Goal: Task Accomplishment & Management: Complete application form

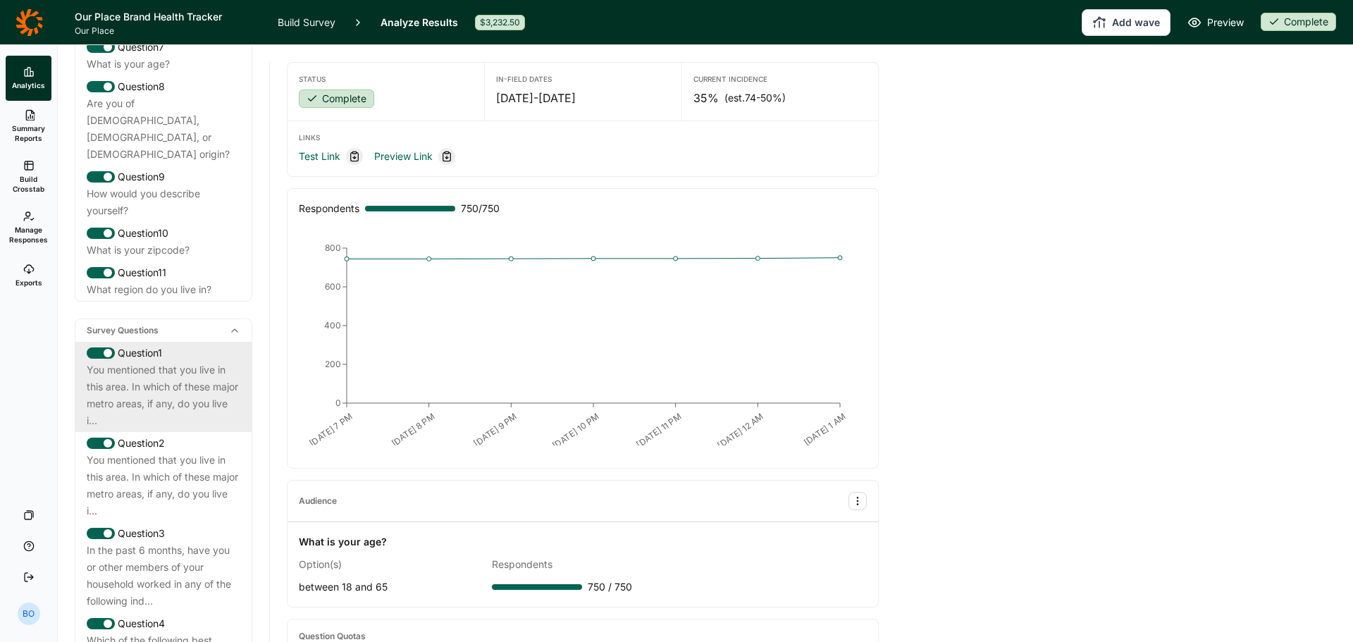
scroll to position [423, 0]
drag, startPoint x: 143, startPoint y: 406, endPoint x: 128, endPoint y: 405, distance: 14.9
click at [143, 406] on div "You mentioned that you live in this area. In which of these major metro areas, …" at bounding box center [164, 394] width 154 height 68
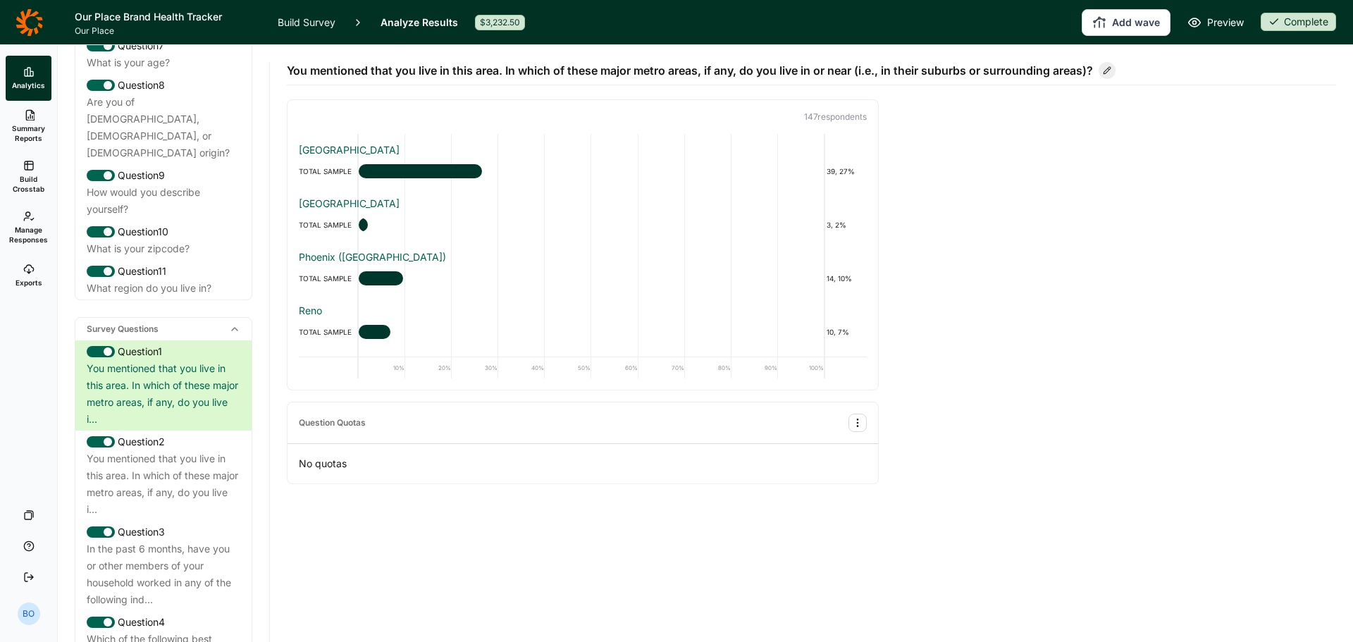
scroll to position [211, 0]
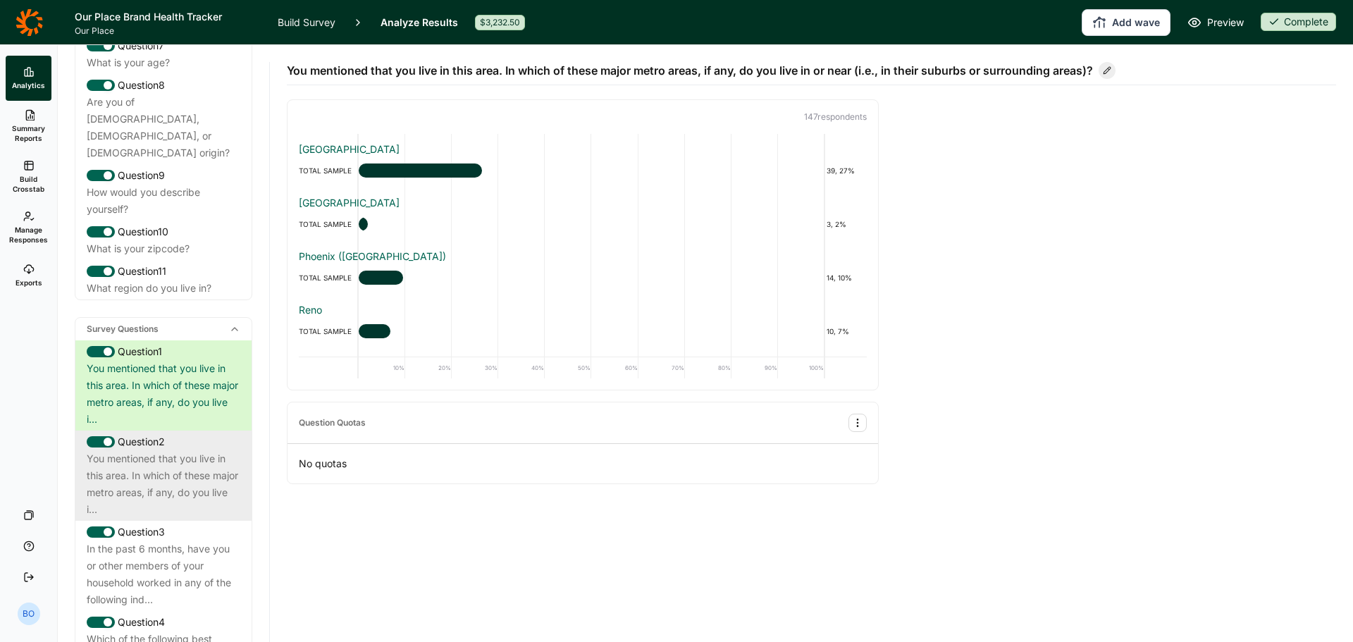
click at [213, 469] on div "You mentioned that you live in this area. In which of these major metro areas, …" at bounding box center [164, 484] width 154 height 68
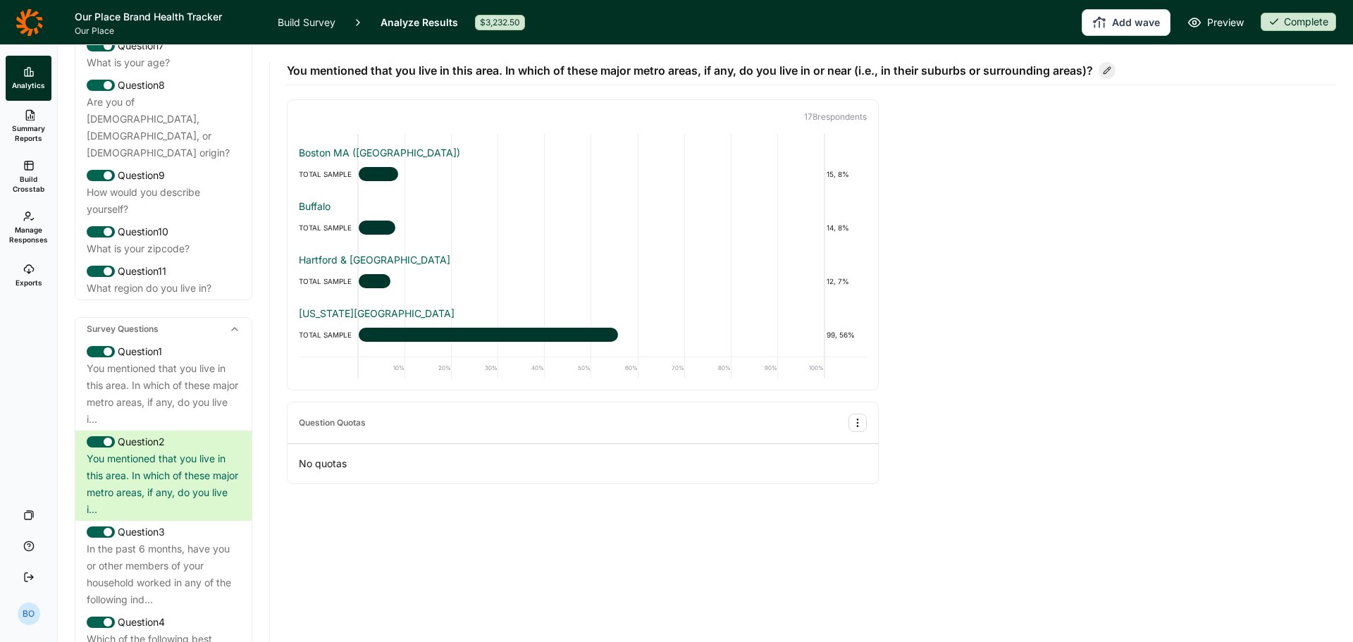
scroll to position [0, 0]
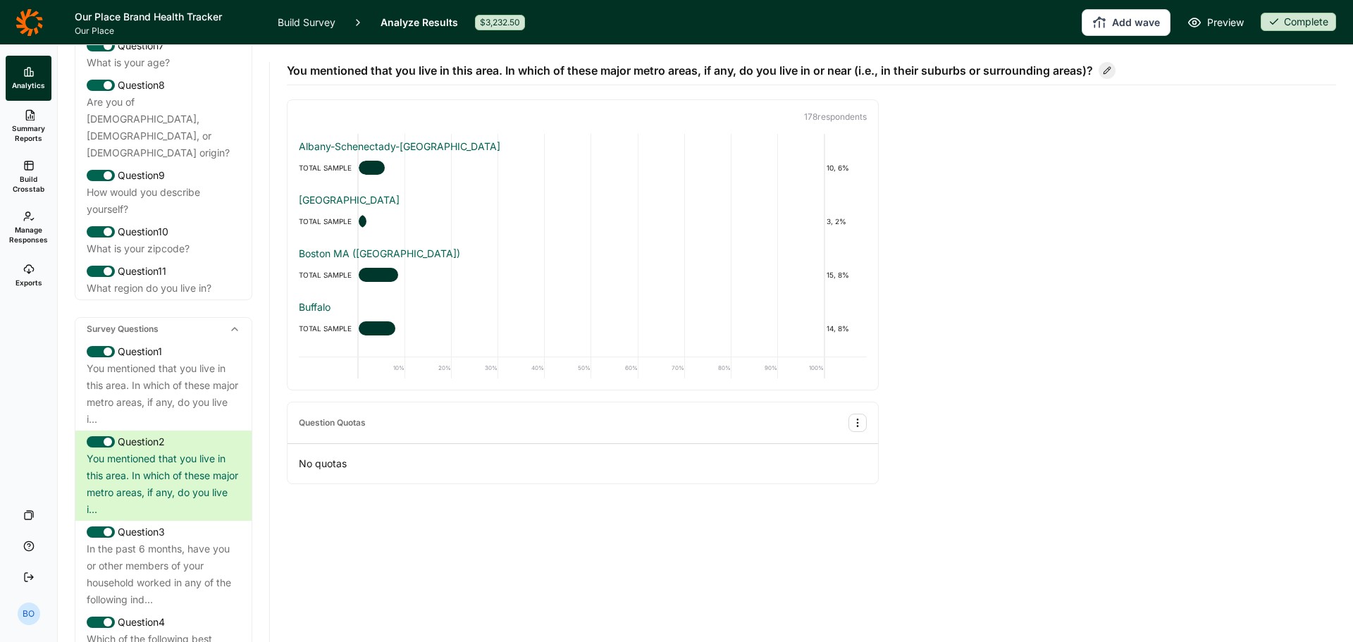
click at [1296, 11] on div "Add wave Preview Complete" at bounding box center [939, 22] width 794 height 27
click at [1285, 20] on div "Complete" at bounding box center [1298, 22] width 75 height 18
click at [1237, 70] on button "Draft" at bounding box center [1251, 73] width 159 height 31
click at [299, 19] on link "Build Survey" at bounding box center [307, 22] width 58 height 44
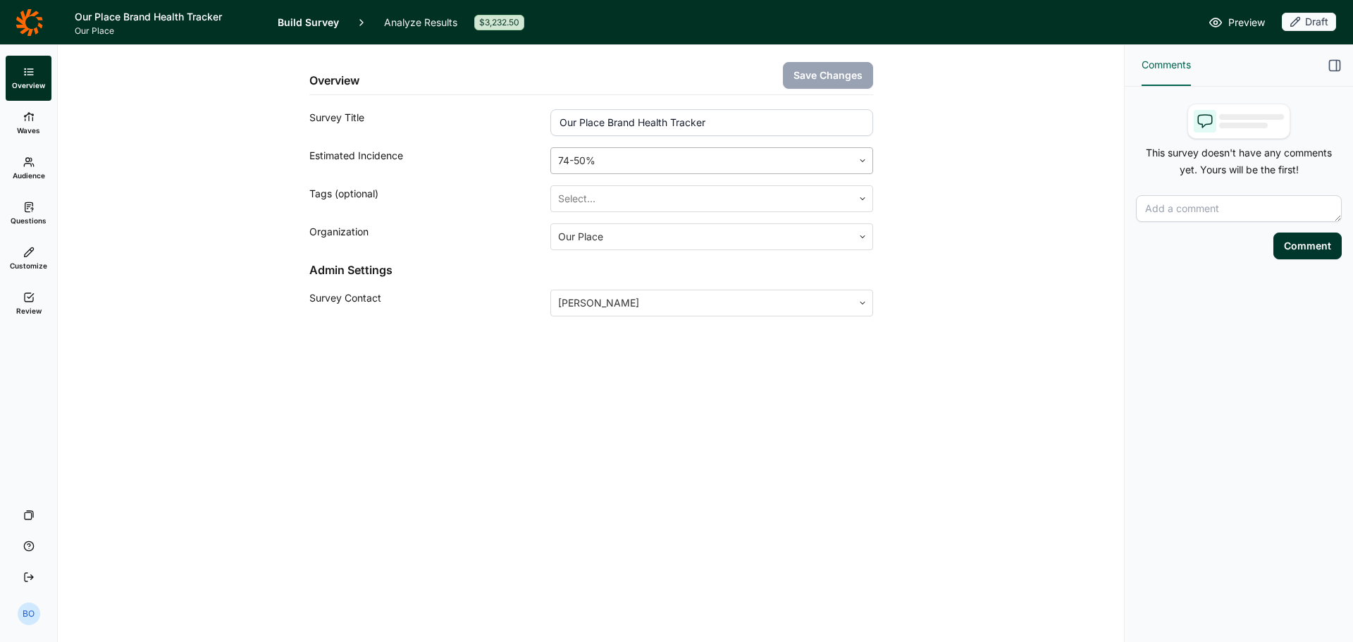
click at [648, 159] on div at bounding box center [701, 161] width 287 height 20
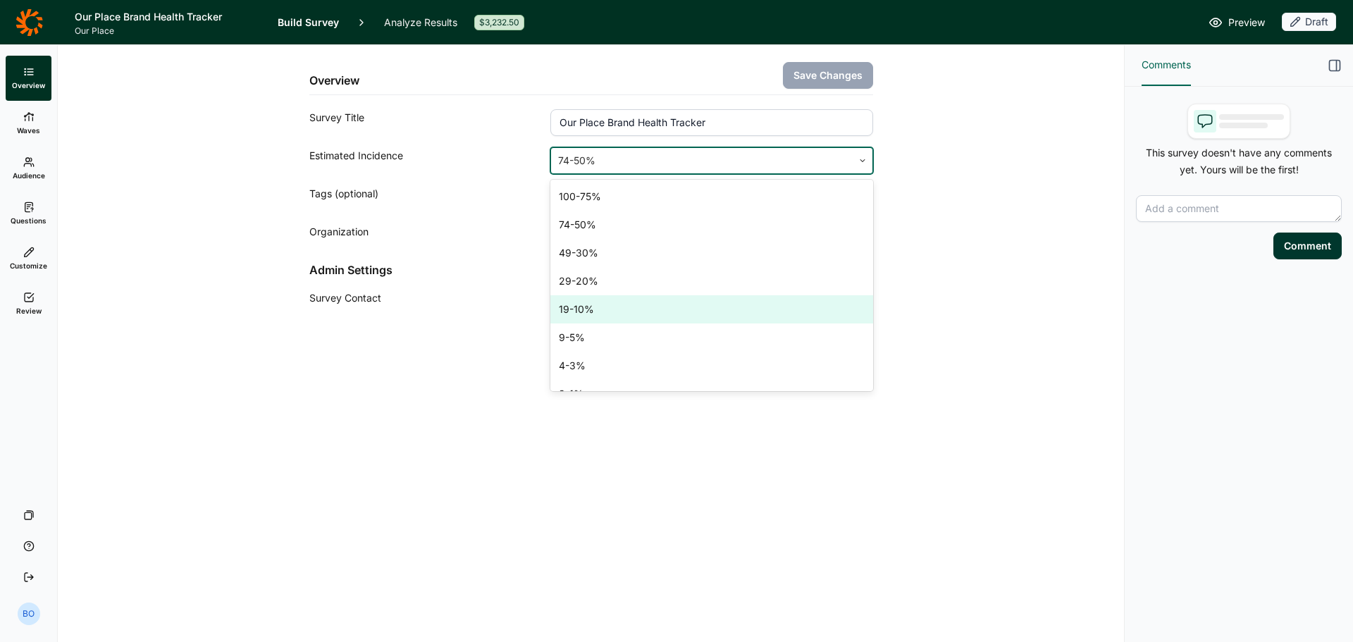
click at [670, 316] on div "19-10%" at bounding box center [711, 309] width 322 height 28
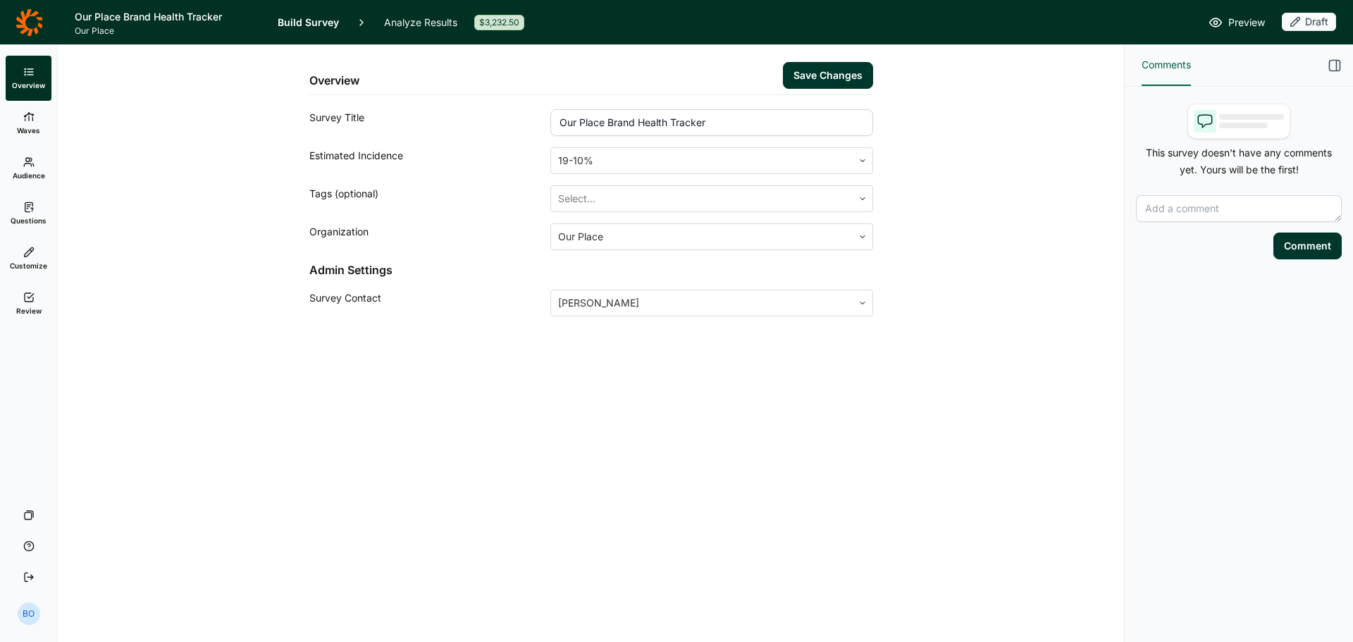
click at [836, 74] on button "Save Changes" at bounding box center [828, 75] width 90 height 27
click at [32, 122] on icon at bounding box center [28, 116] width 11 height 11
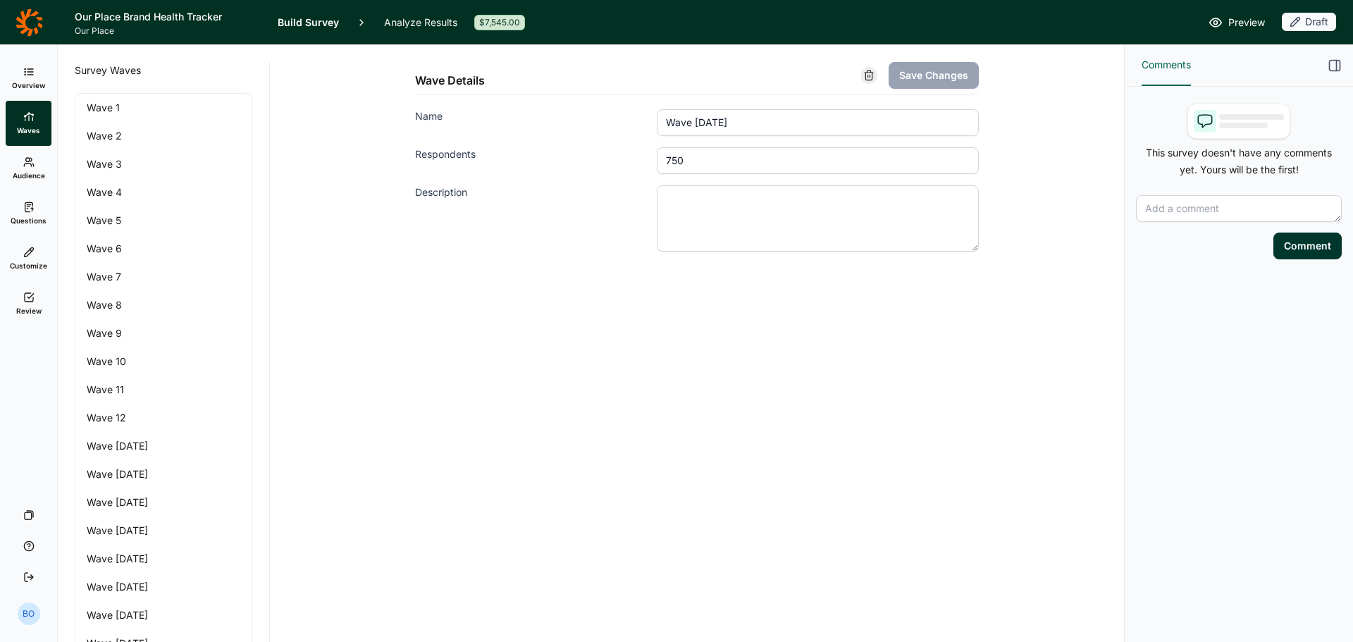
drag, startPoint x: 674, startPoint y: 160, endPoint x: 682, endPoint y: 159, distance: 8.6
click at [682, 159] on input "750" at bounding box center [818, 160] width 322 height 27
type input "761"
click at [927, 79] on button "Save Changes" at bounding box center [934, 75] width 90 height 27
click at [32, 166] on icon at bounding box center [28, 161] width 11 height 11
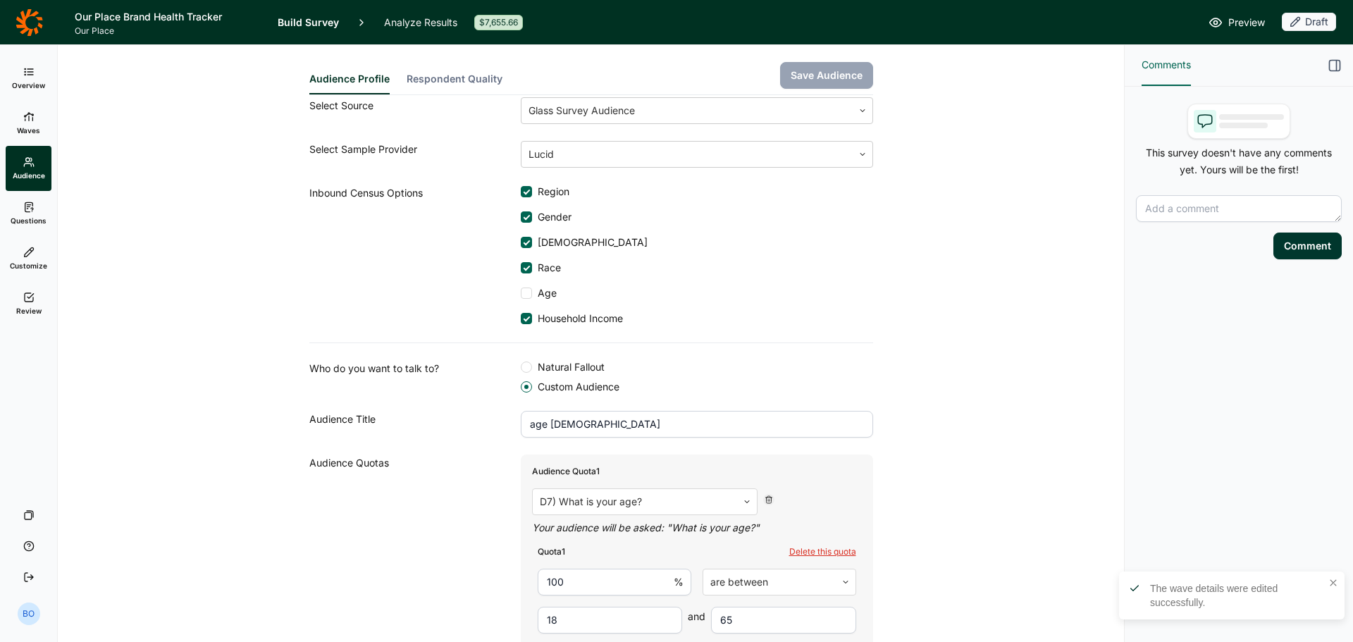
scroll to position [70, 0]
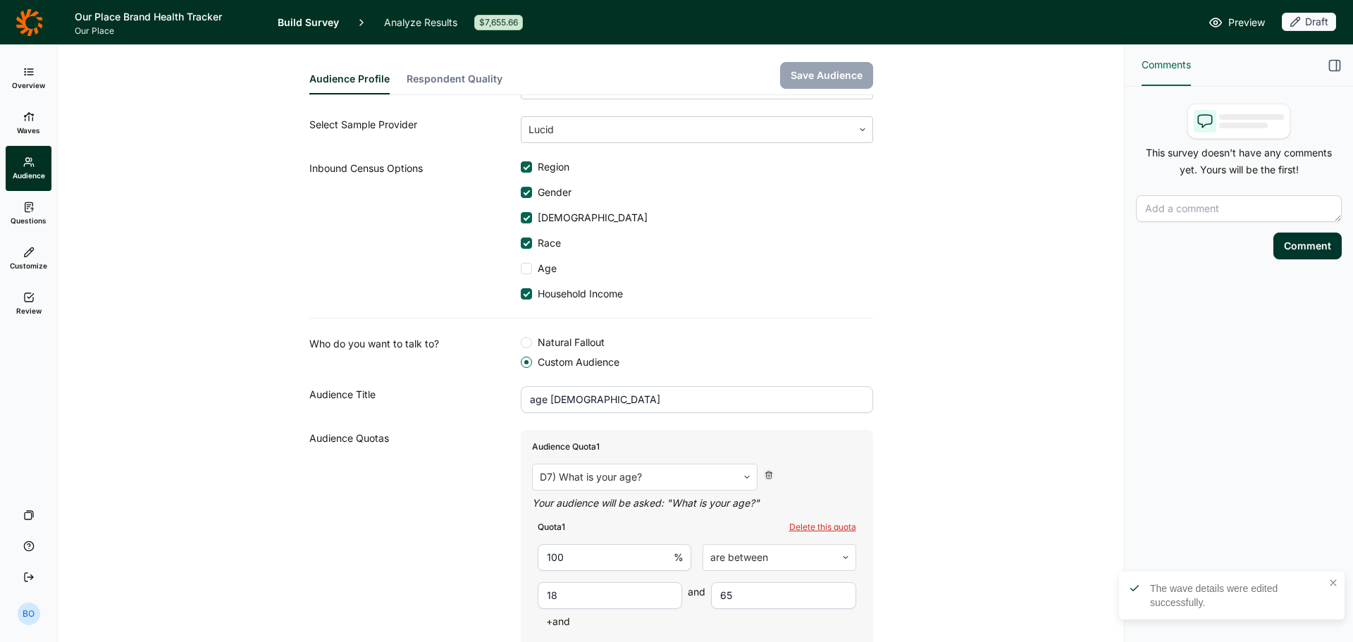
click at [514, 161] on div "Inbound Census Options" at bounding box center [414, 230] width 211 height 141
click at [522, 169] on div at bounding box center [526, 166] width 11 height 11
click at [521, 167] on input "Region" at bounding box center [521, 167] width 0 height 0
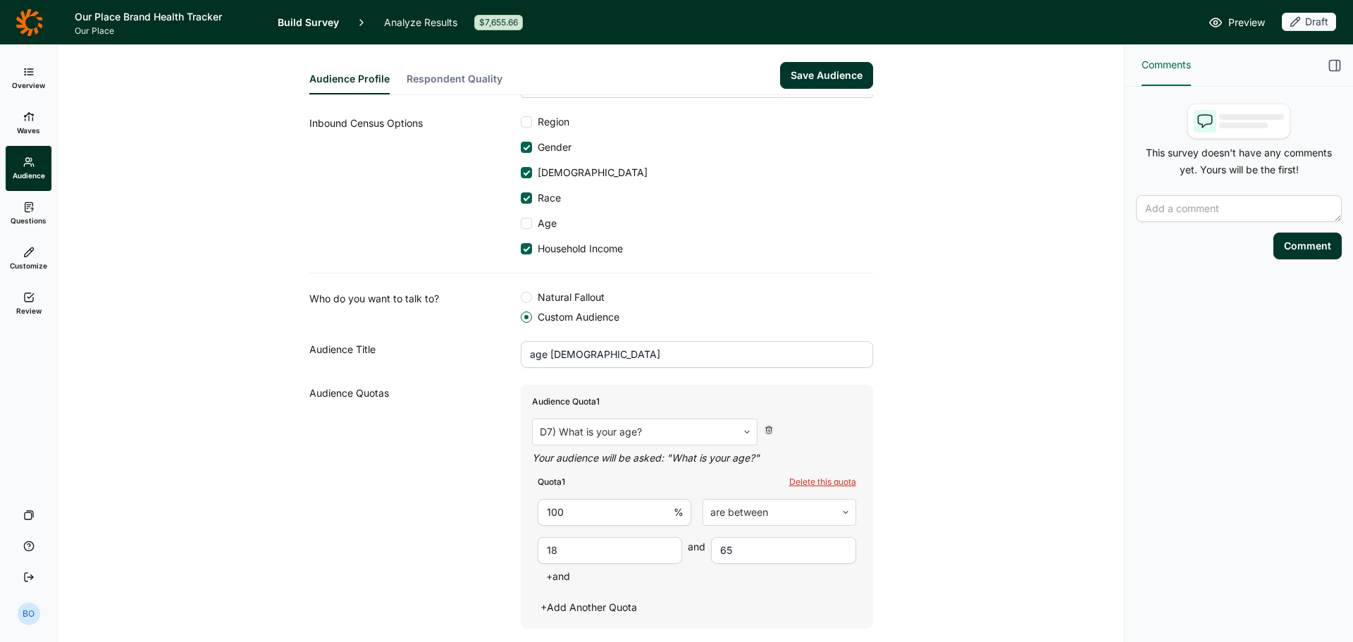
scroll to position [206, 0]
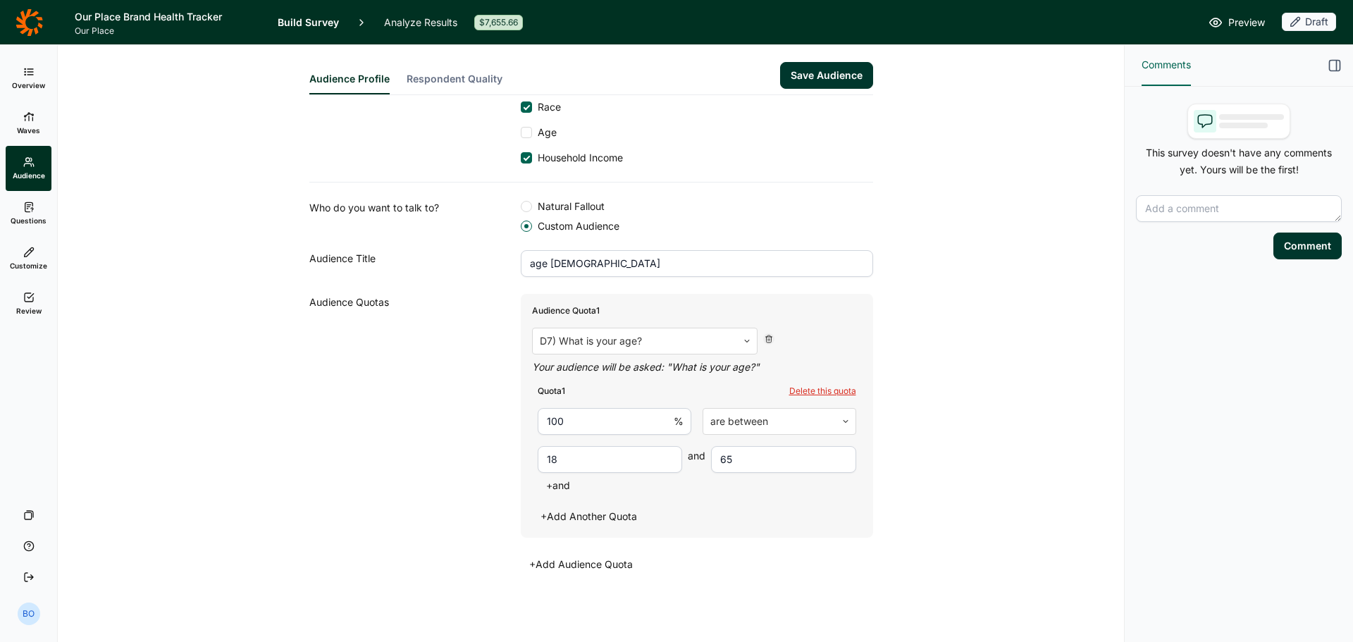
click at [596, 562] on button "+ Add Audience Quota" at bounding box center [581, 565] width 121 height 20
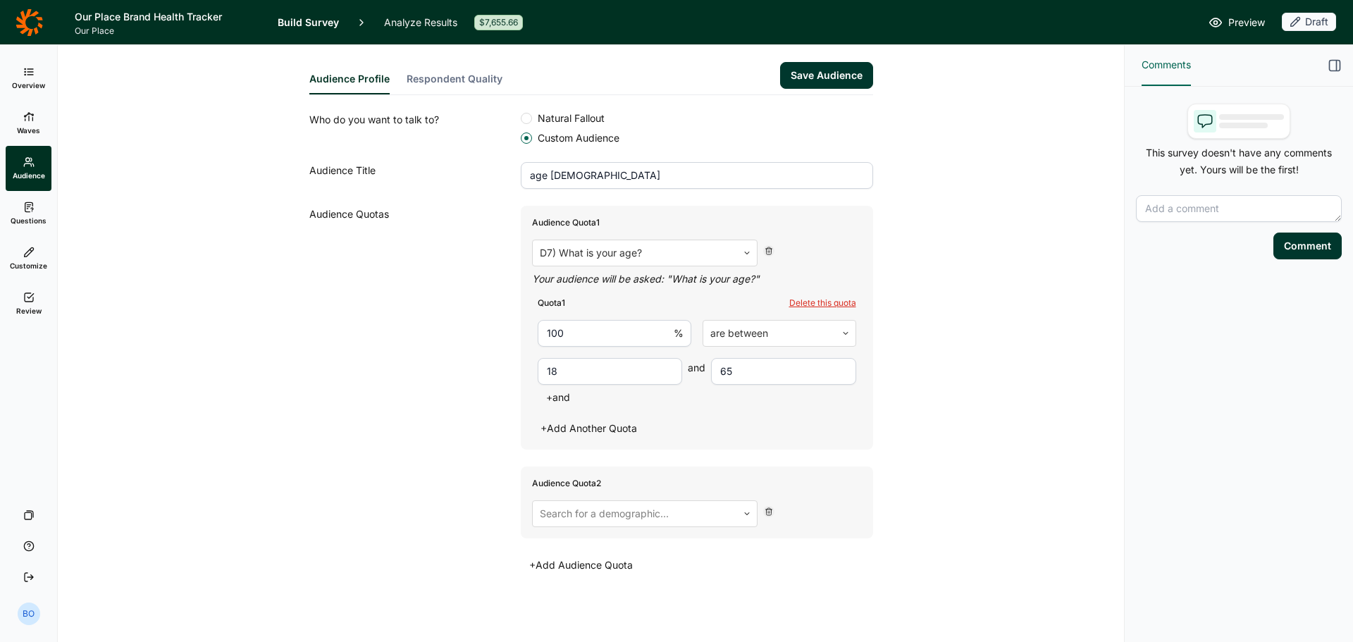
scroll to position [295, 0]
click at [656, 513] on div at bounding box center [635, 513] width 190 height 20
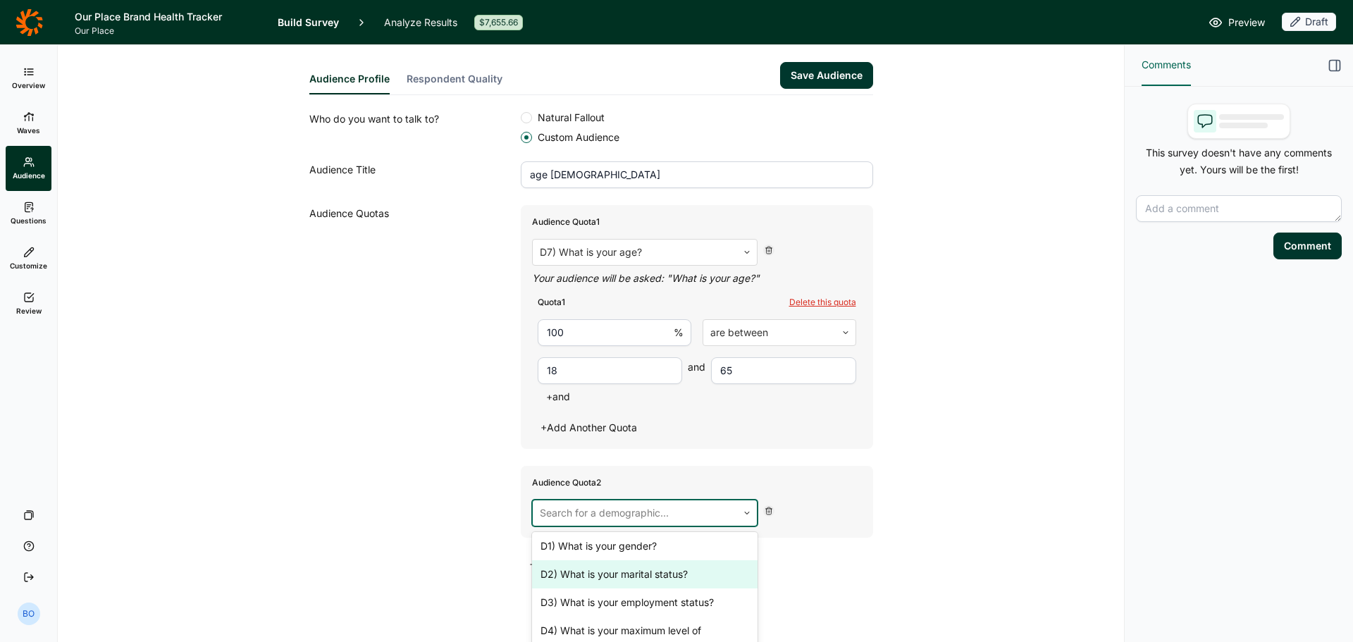
scroll to position [262, 0]
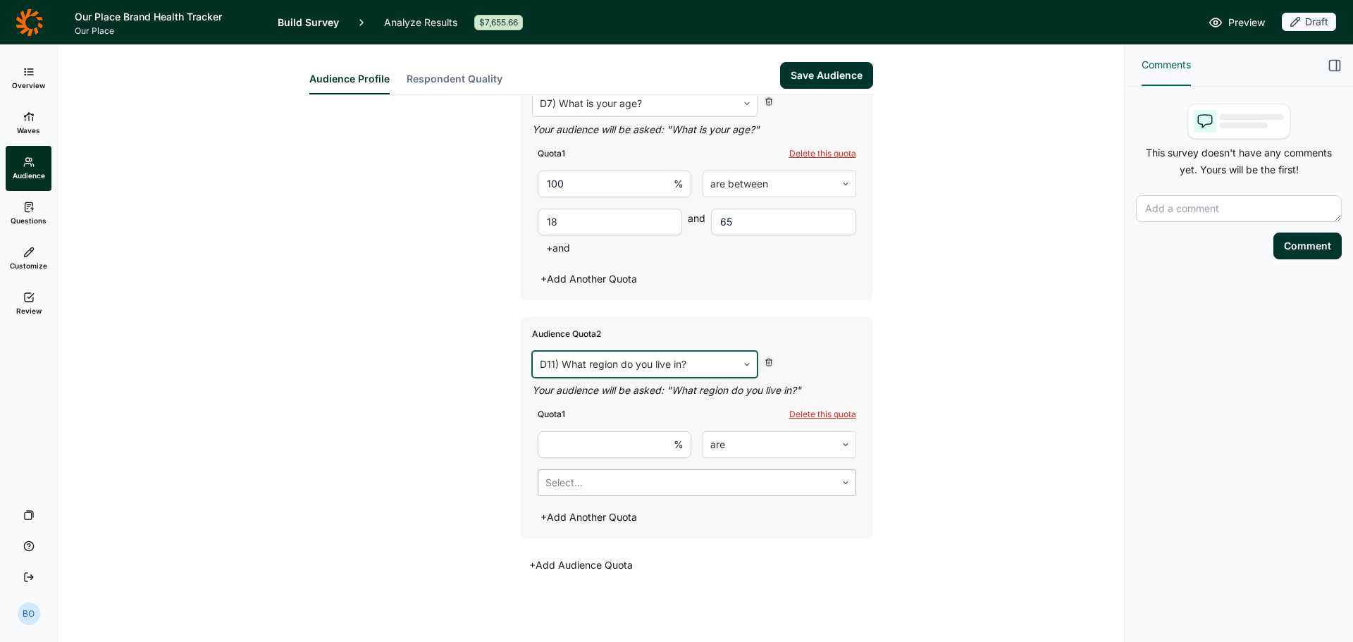
scroll to position [445, 0]
click at [624, 439] on input "number" at bounding box center [615, 444] width 154 height 27
type input "100"
click at [674, 480] on div at bounding box center [686, 482] width 283 height 20
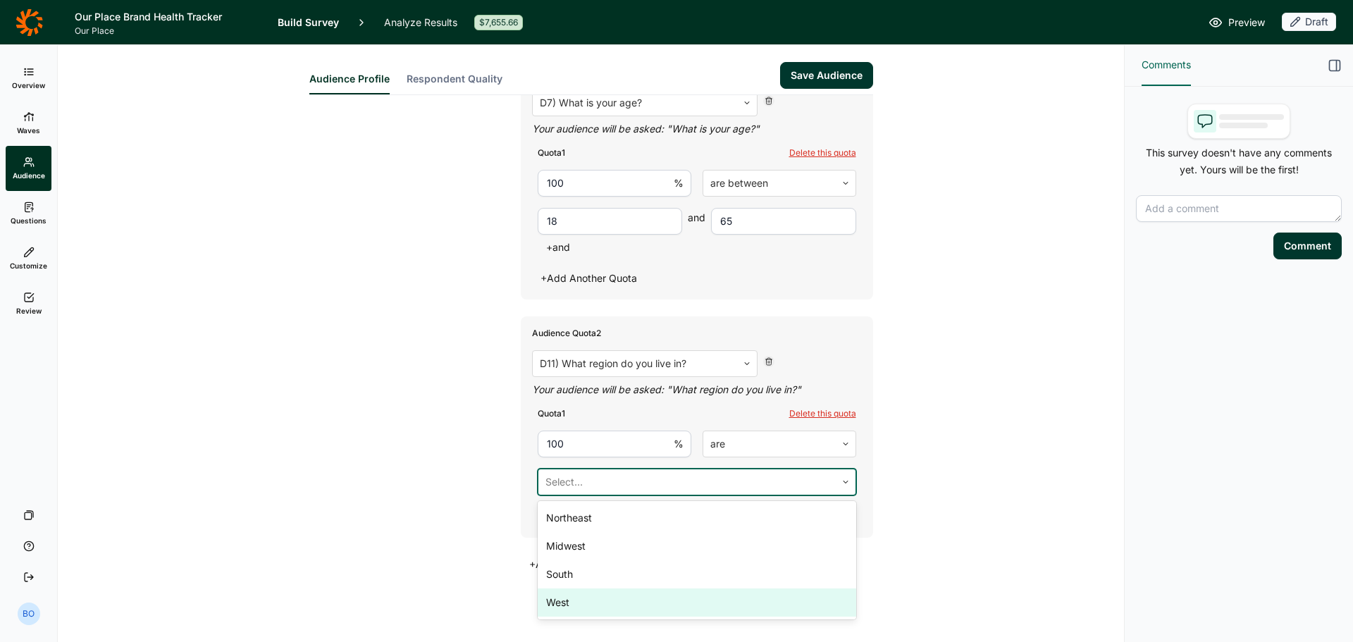
click at [663, 596] on div "West" at bounding box center [697, 602] width 319 height 28
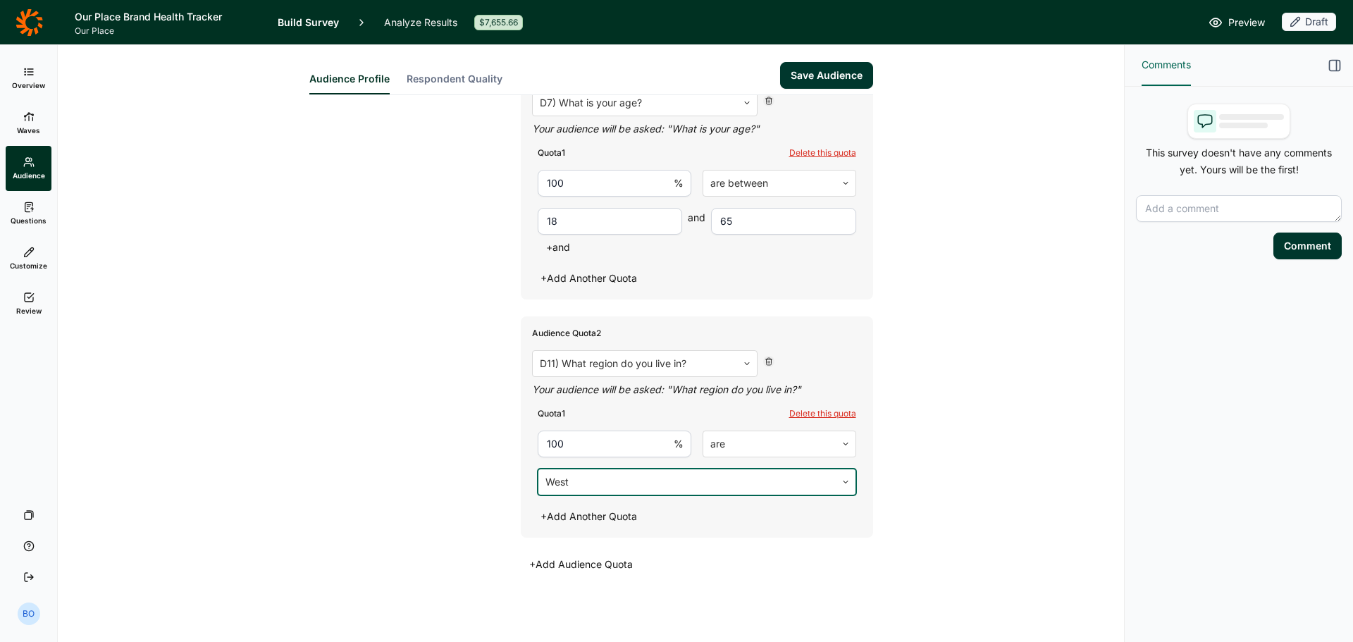
click at [813, 78] on button "Save Audience" at bounding box center [826, 75] width 93 height 27
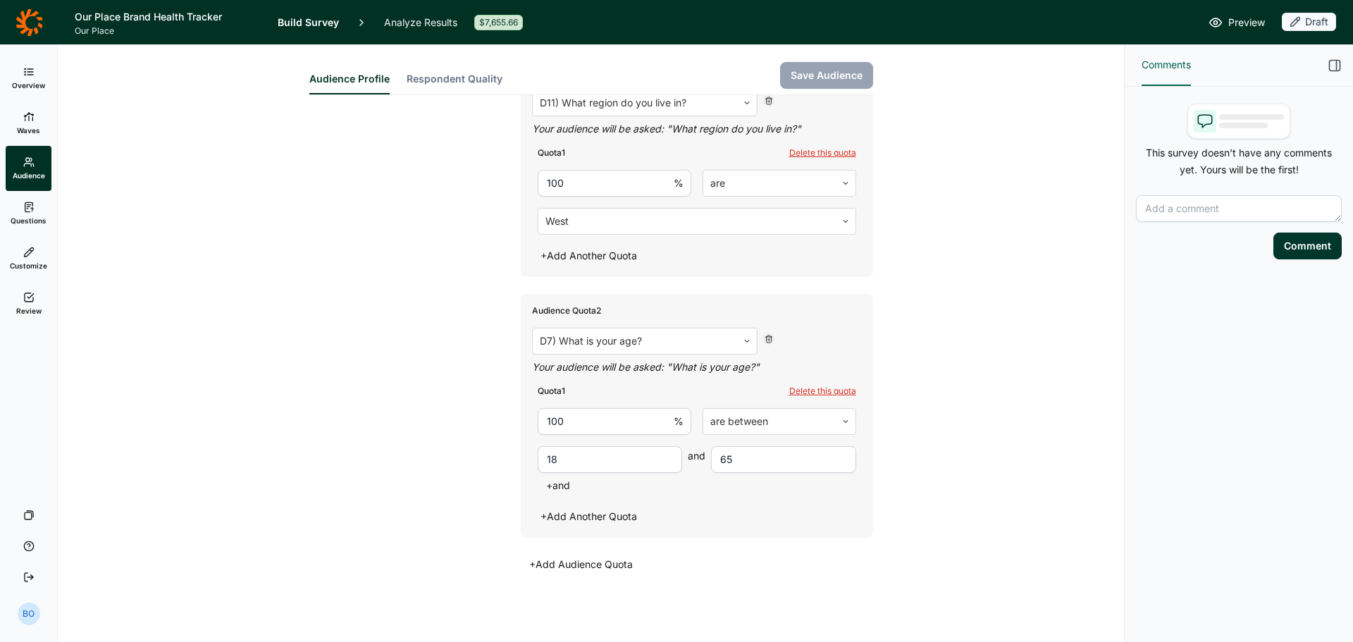
click at [25, 216] on span "Questions" at bounding box center [29, 221] width 36 height 10
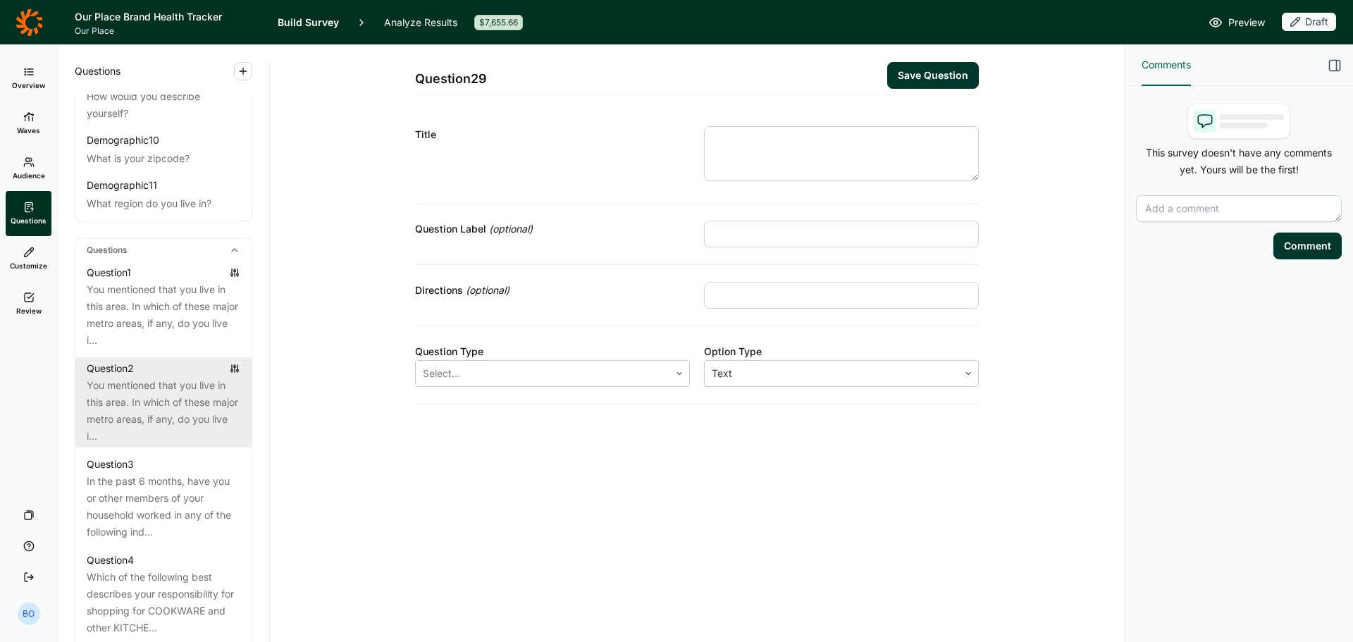
scroll to position [564, 0]
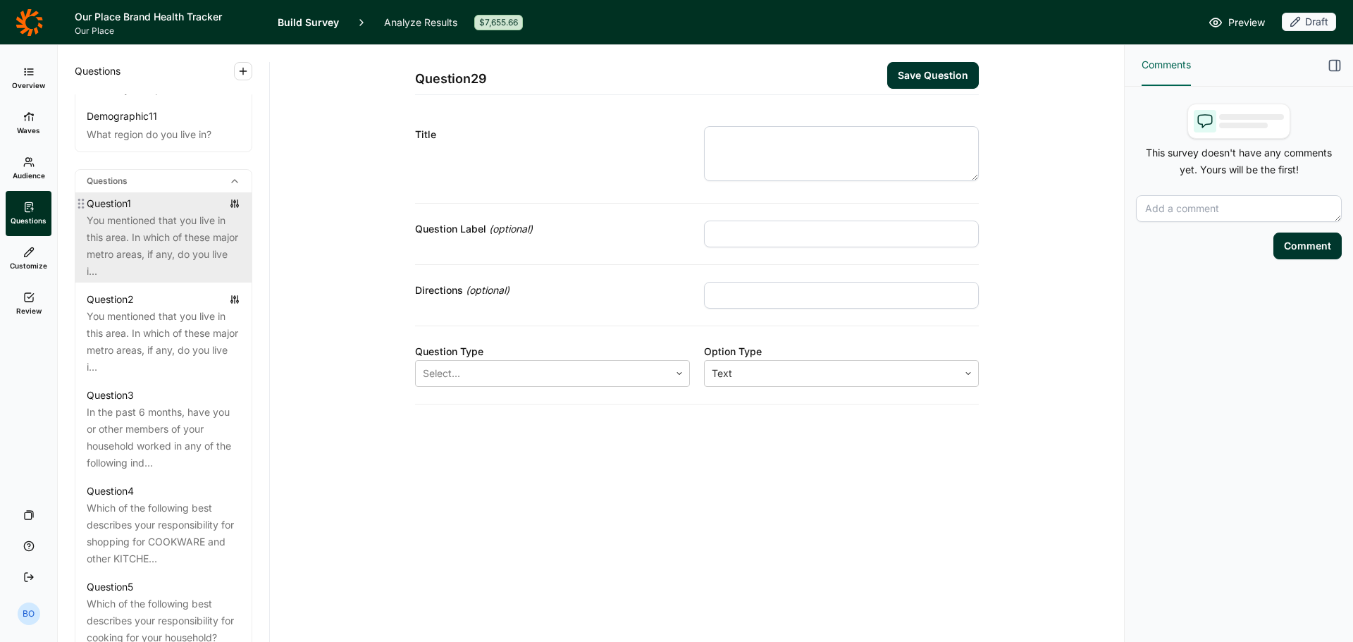
click at [175, 276] on div "You mentioned that you live in this area. In which of these major metro areas, …" at bounding box center [164, 246] width 154 height 68
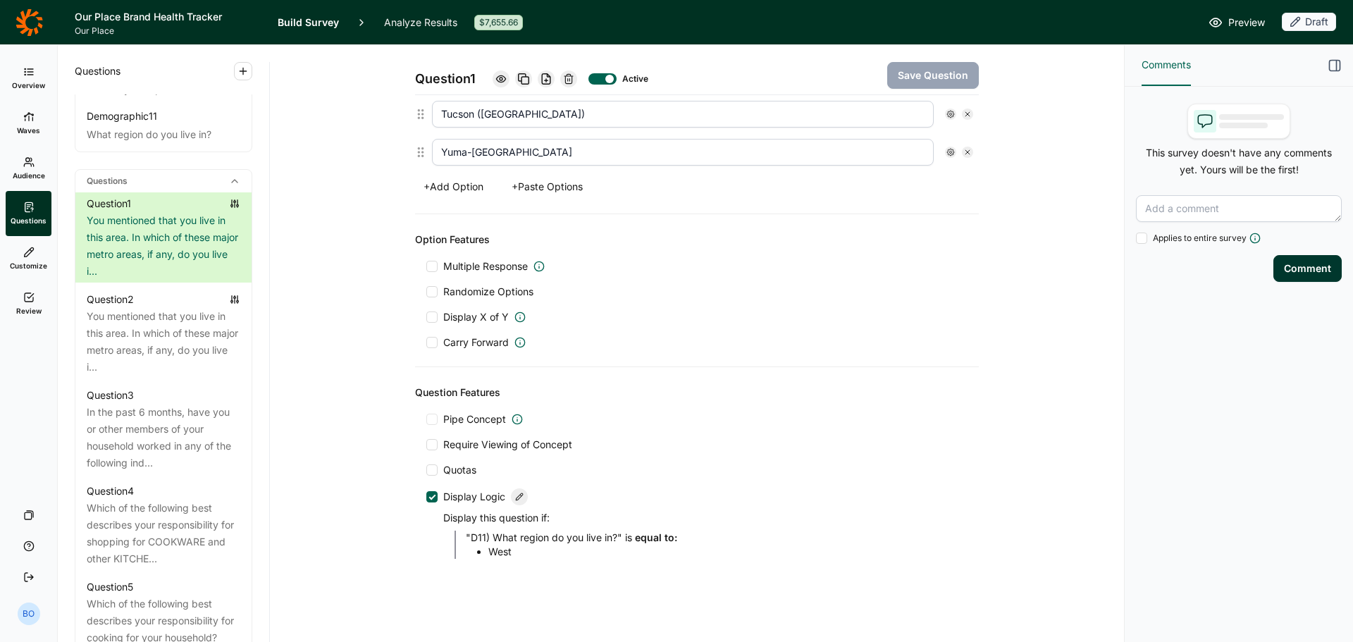
scroll to position [853, 0]
click at [438, 473] on span "Quotas" at bounding box center [457, 469] width 39 height 14
click at [426, 469] on input "Quotas" at bounding box center [426, 469] width 0 height 0
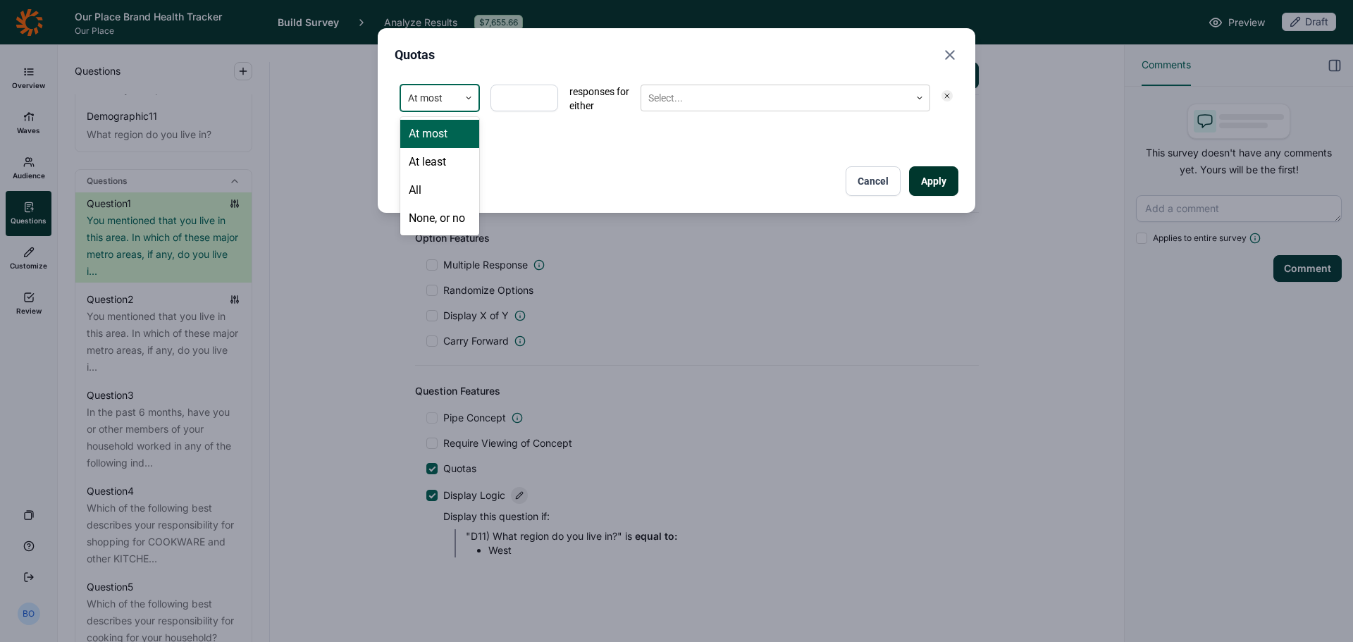
click at [451, 101] on div at bounding box center [430, 99] width 44 height 18
click at [458, 197] on div "All" at bounding box center [439, 190] width 79 height 28
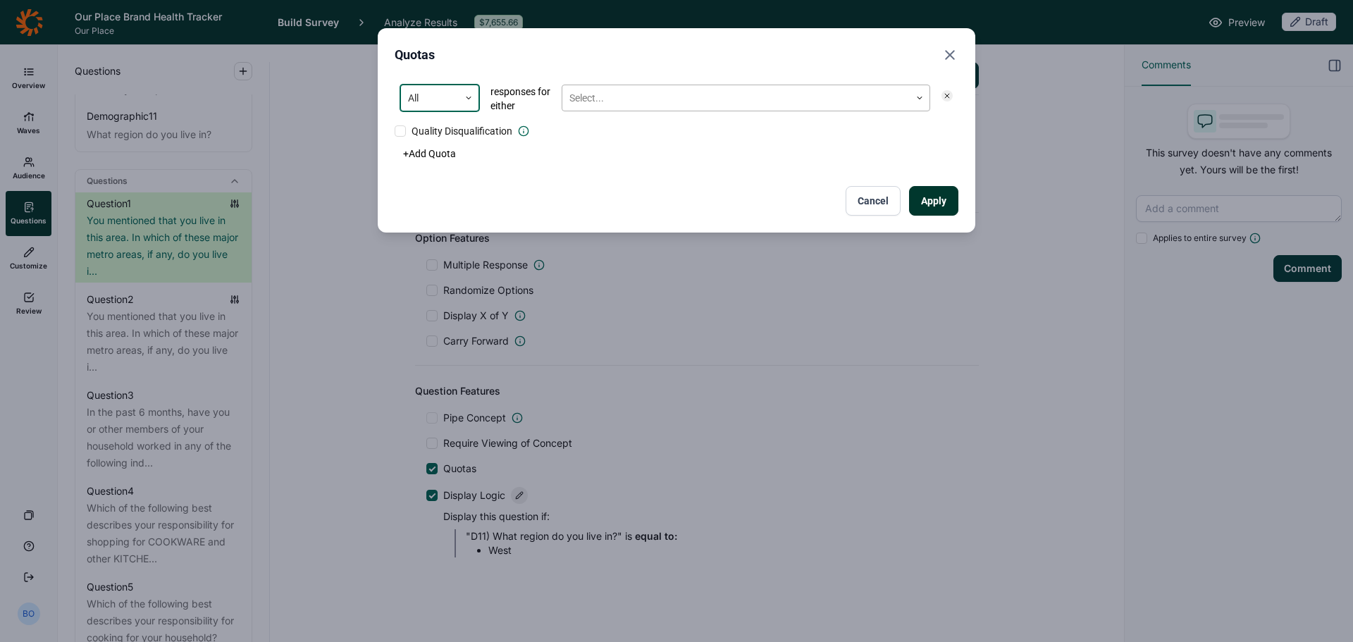
click at [635, 97] on div at bounding box center [735, 99] width 333 height 18
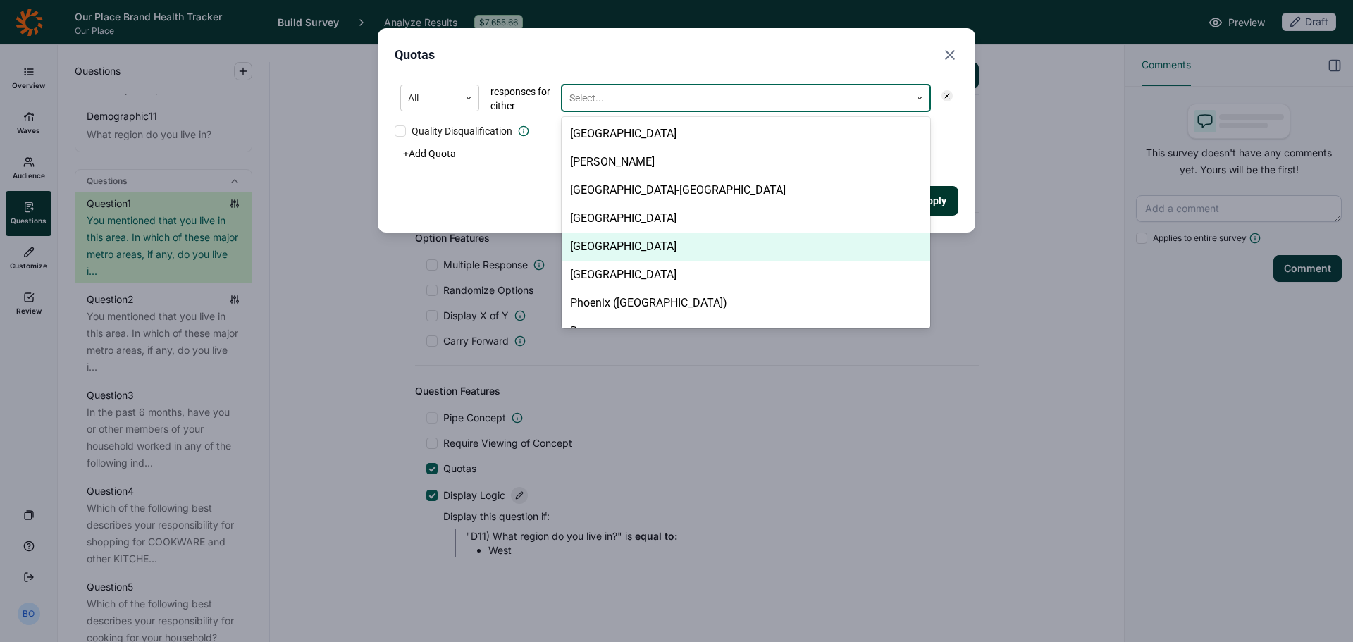
click at [663, 240] on div "[GEOGRAPHIC_DATA]" at bounding box center [746, 247] width 369 height 28
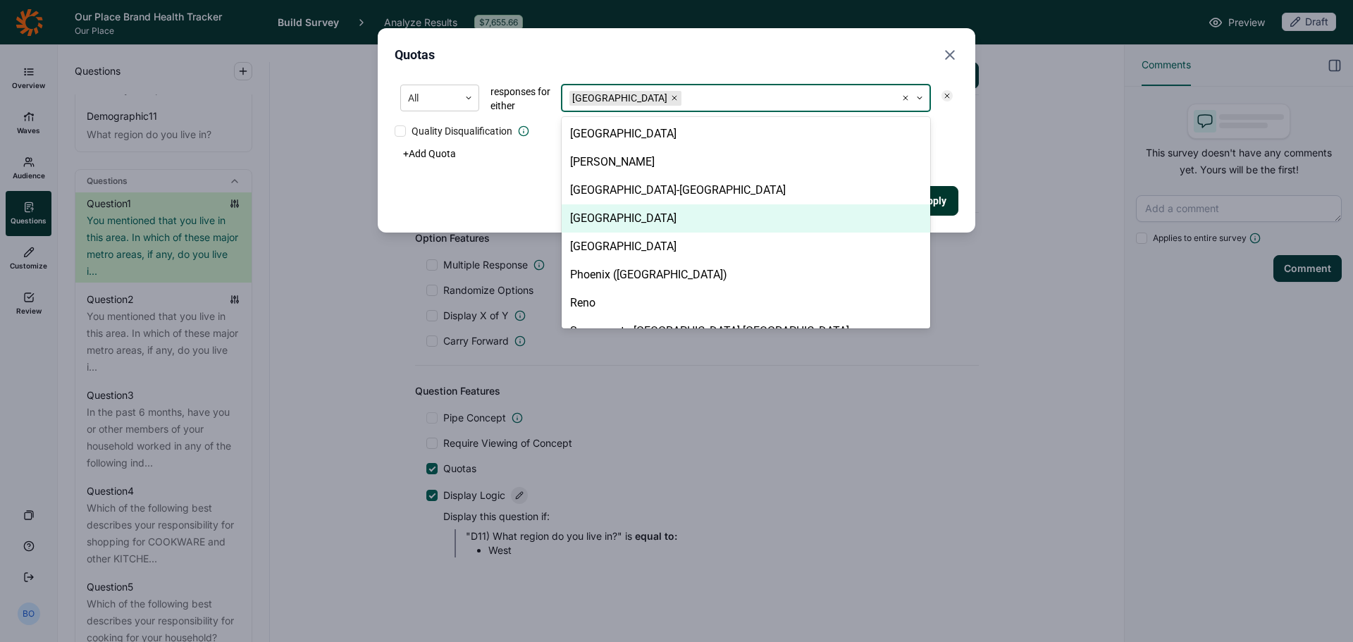
click at [954, 164] on div "All responses for either option [GEOGRAPHIC_DATA], selected. 12 results availab…" at bounding box center [677, 147] width 564 height 137
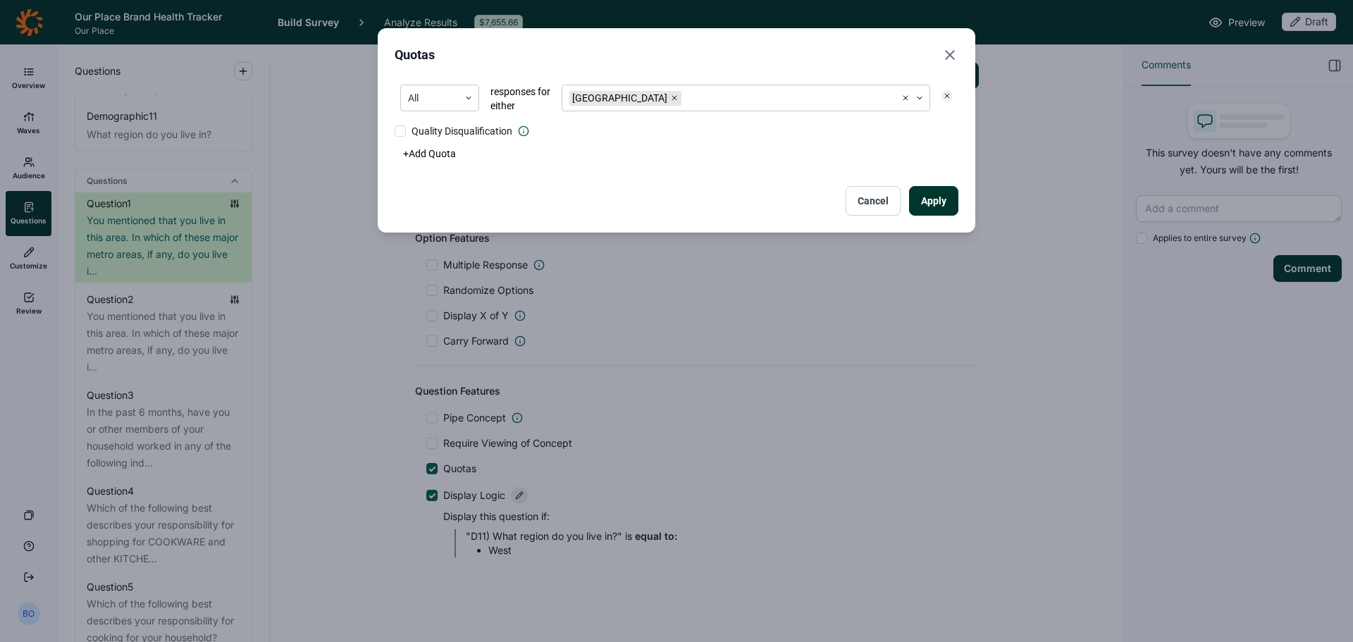
click at [932, 200] on button "Apply" at bounding box center [933, 201] width 49 height 30
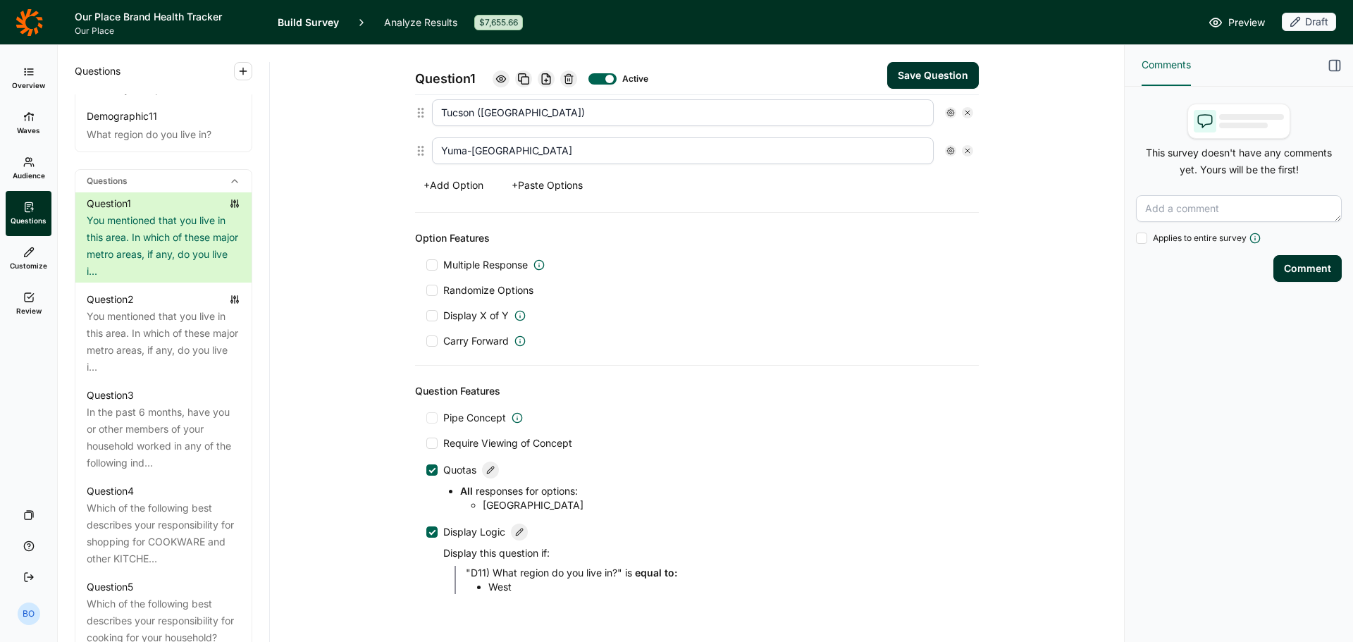
click at [927, 79] on button "Save Question" at bounding box center [933, 75] width 92 height 27
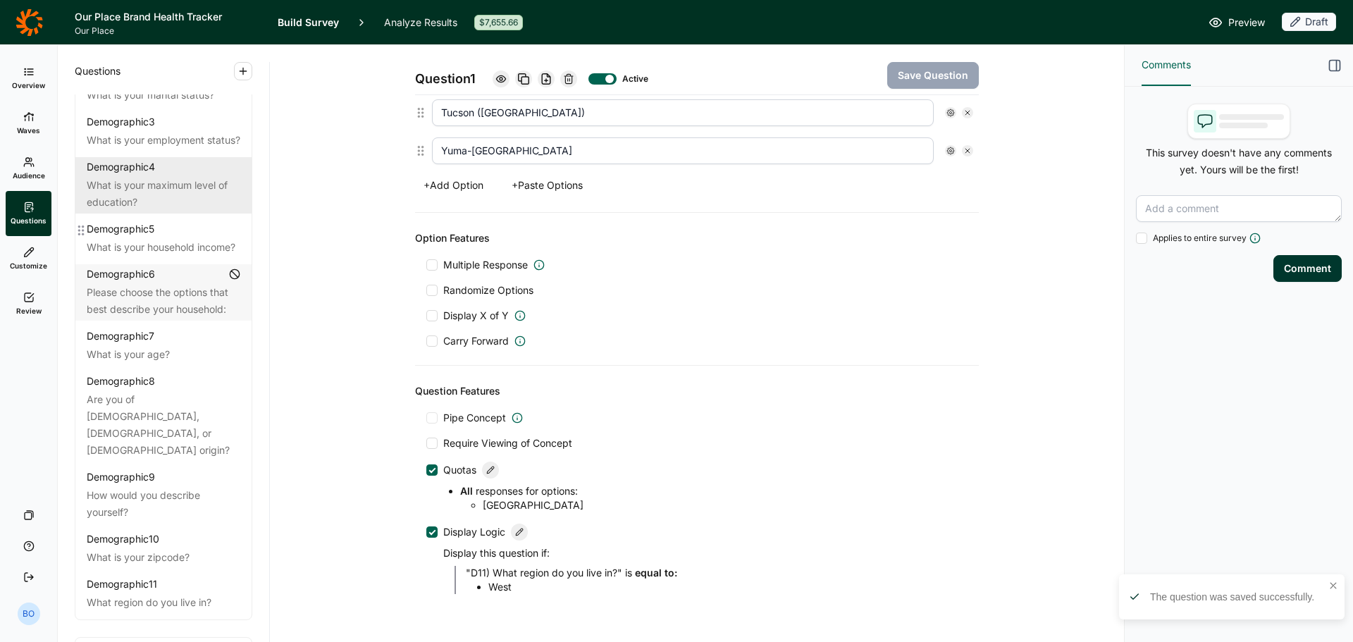
scroll to position [70, 0]
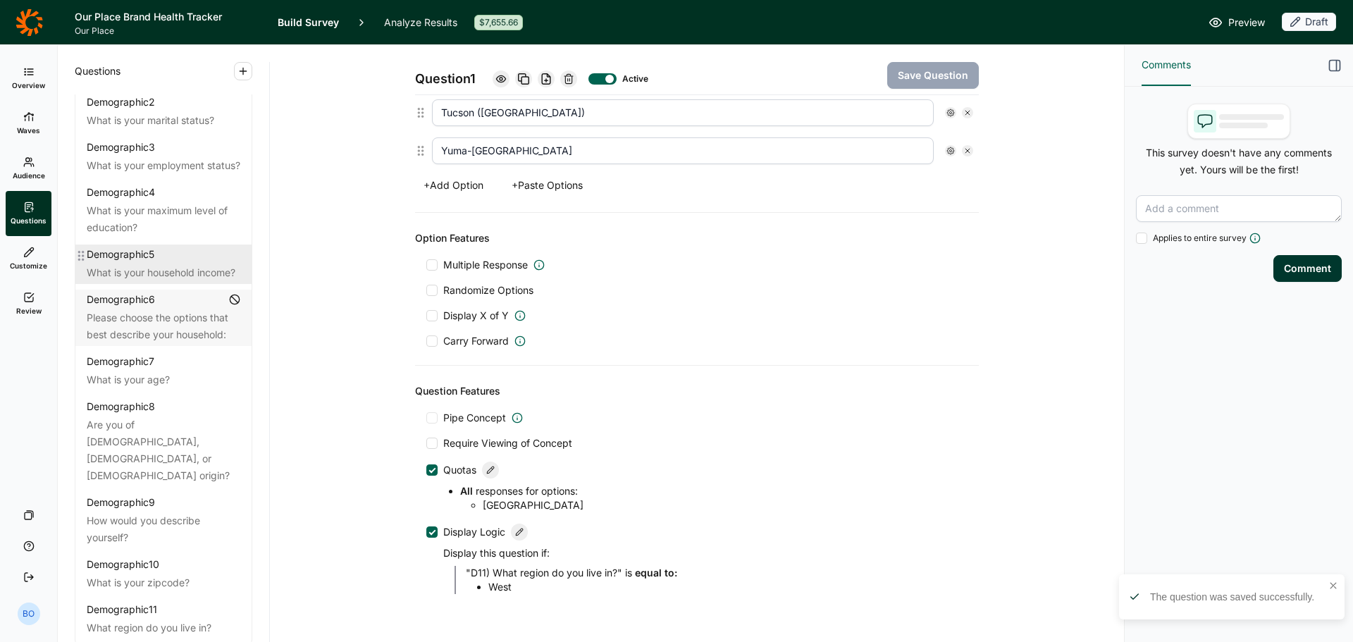
click at [153, 281] on div "What is your household income?" at bounding box center [164, 272] width 154 height 17
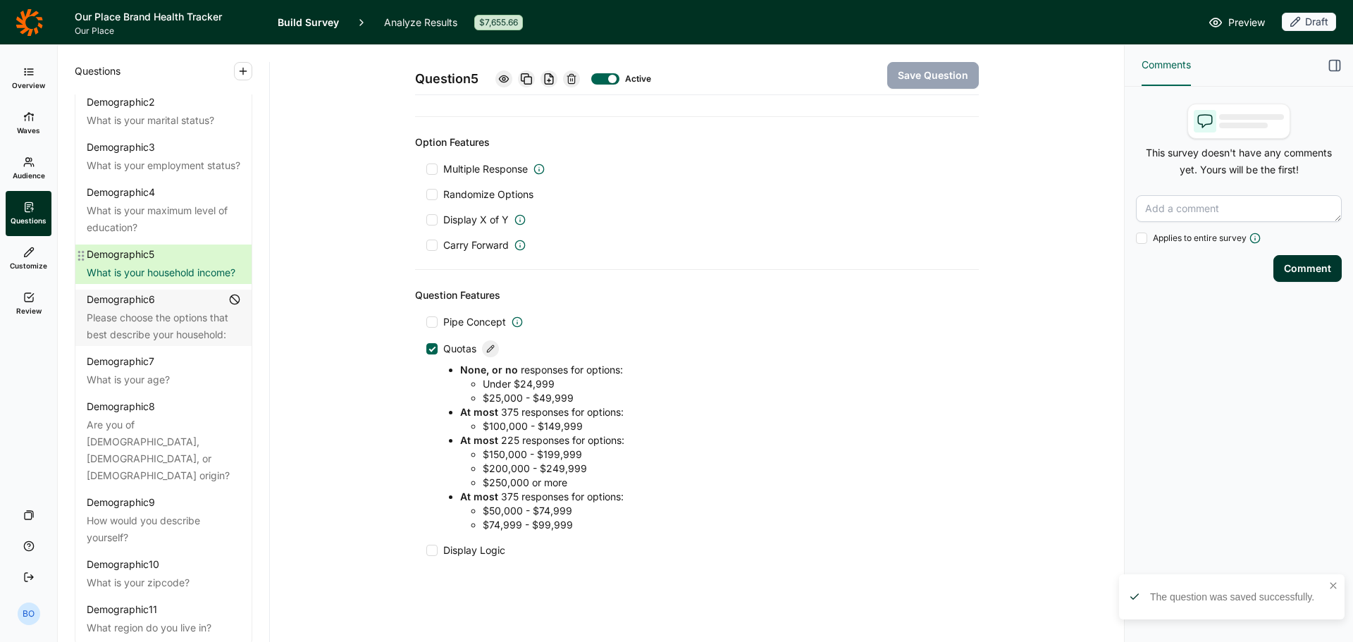
scroll to position [722, 0]
click at [482, 348] on div at bounding box center [490, 348] width 17 height 17
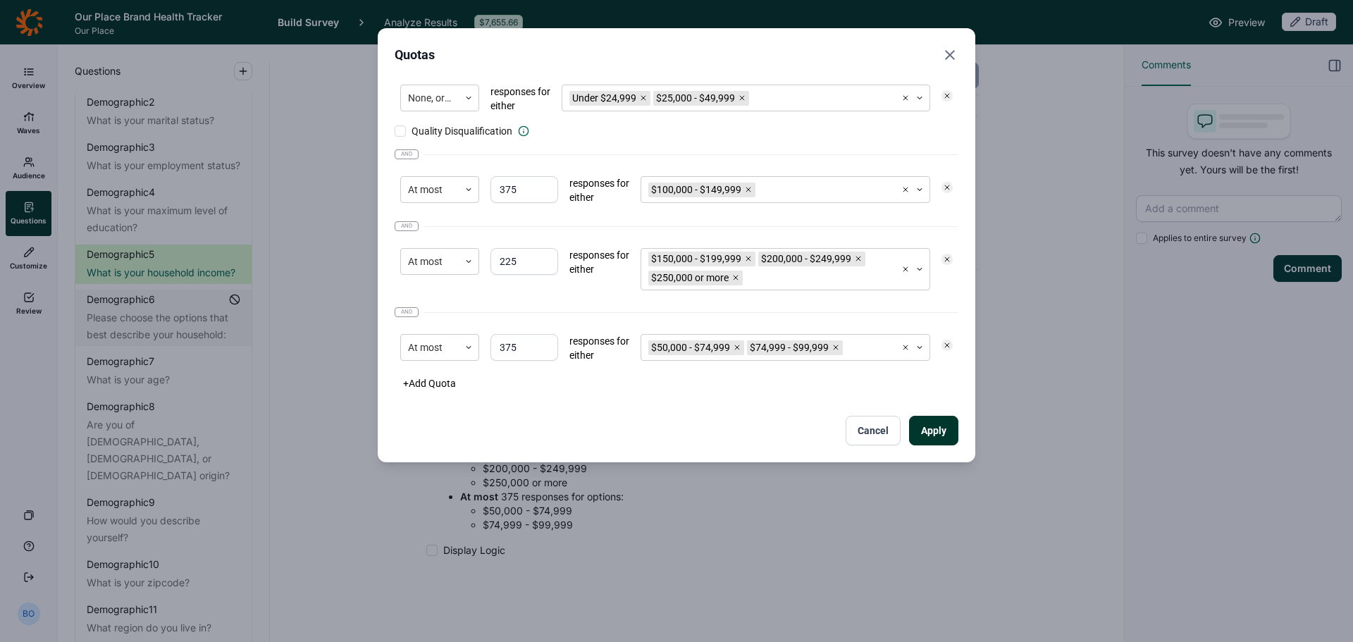
drag, startPoint x: 507, startPoint y: 345, endPoint x: 526, endPoint y: 344, distance: 19.0
click at [526, 344] on input "375" at bounding box center [524, 347] width 68 height 27
type input "386"
click at [949, 423] on button "Apply" at bounding box center [933, 431] width 49 height 30
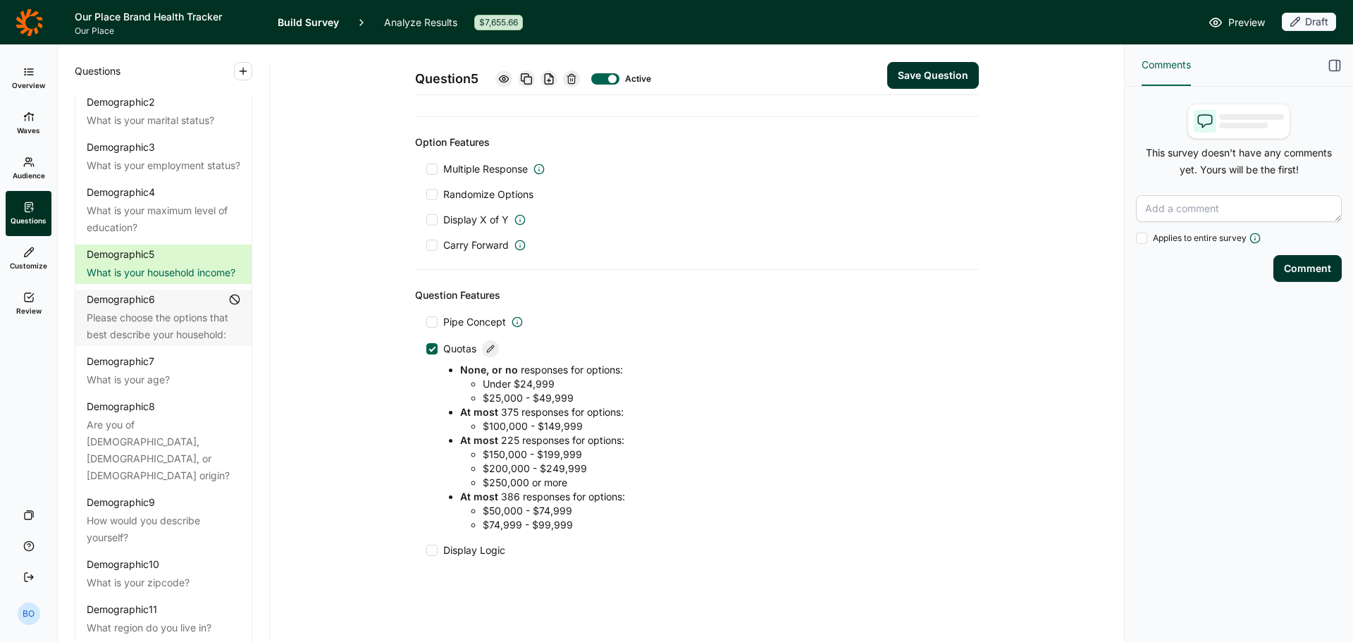
click at [944, 75] on button "Save Question" at bounding box center [933, 75] width 92 height 27
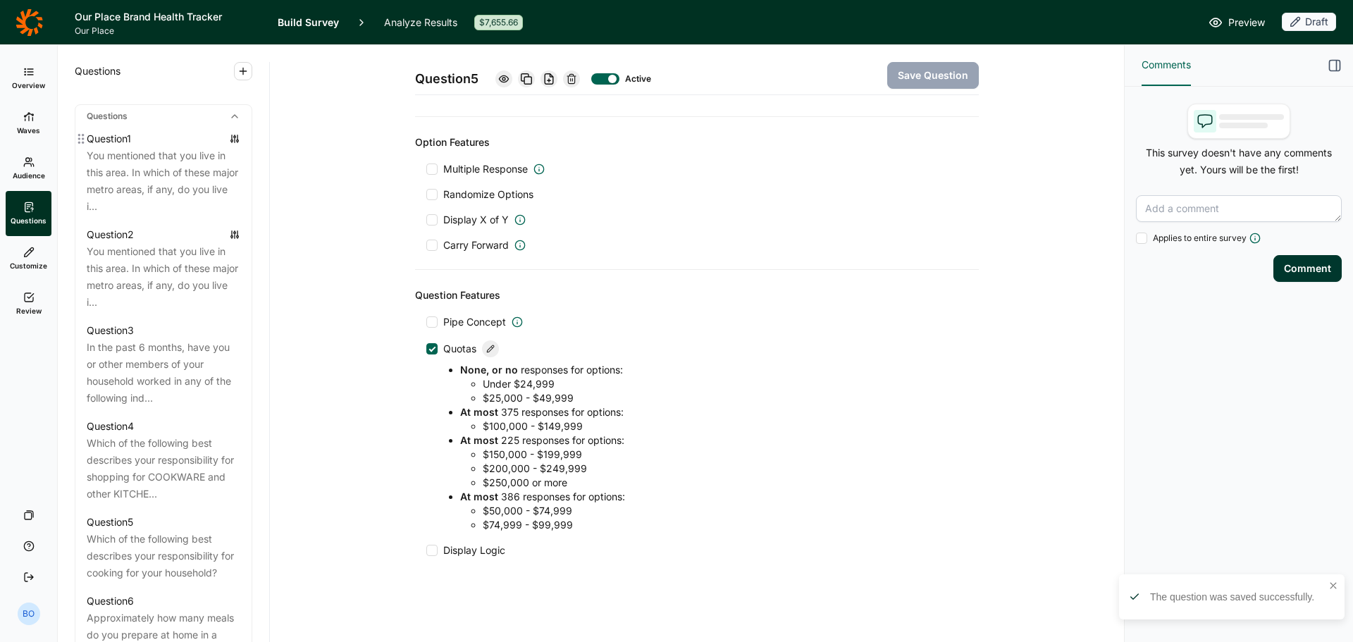
scroll to position [634, 0]
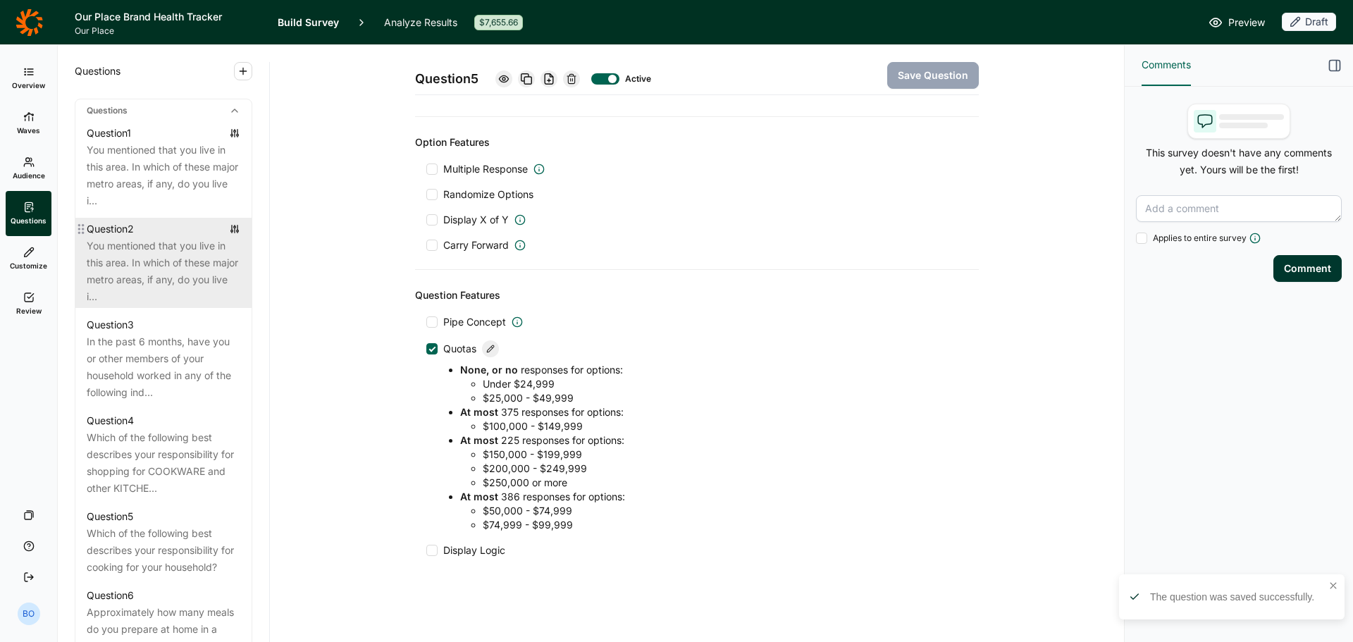
click at [169, 279] on div "You mentioned that you live in this area. In which of these major metro areas, …" at bounding box center [164, 271] width 154 height 68
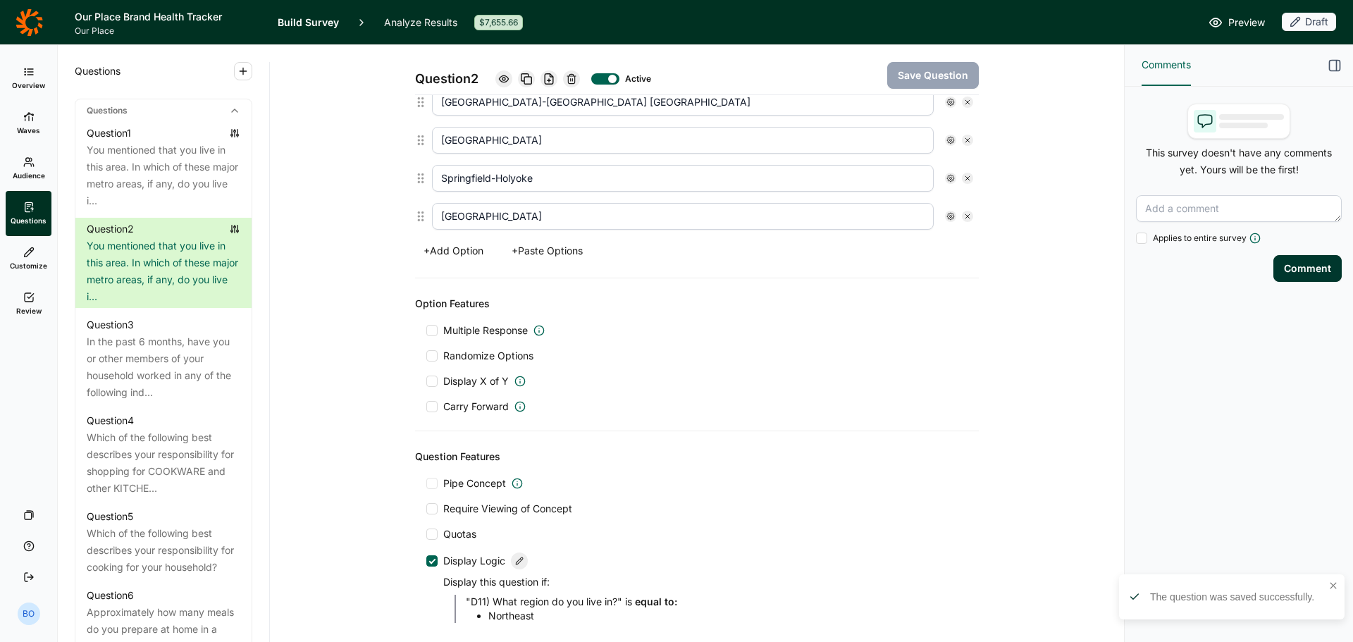
scroll to position [777, 0]
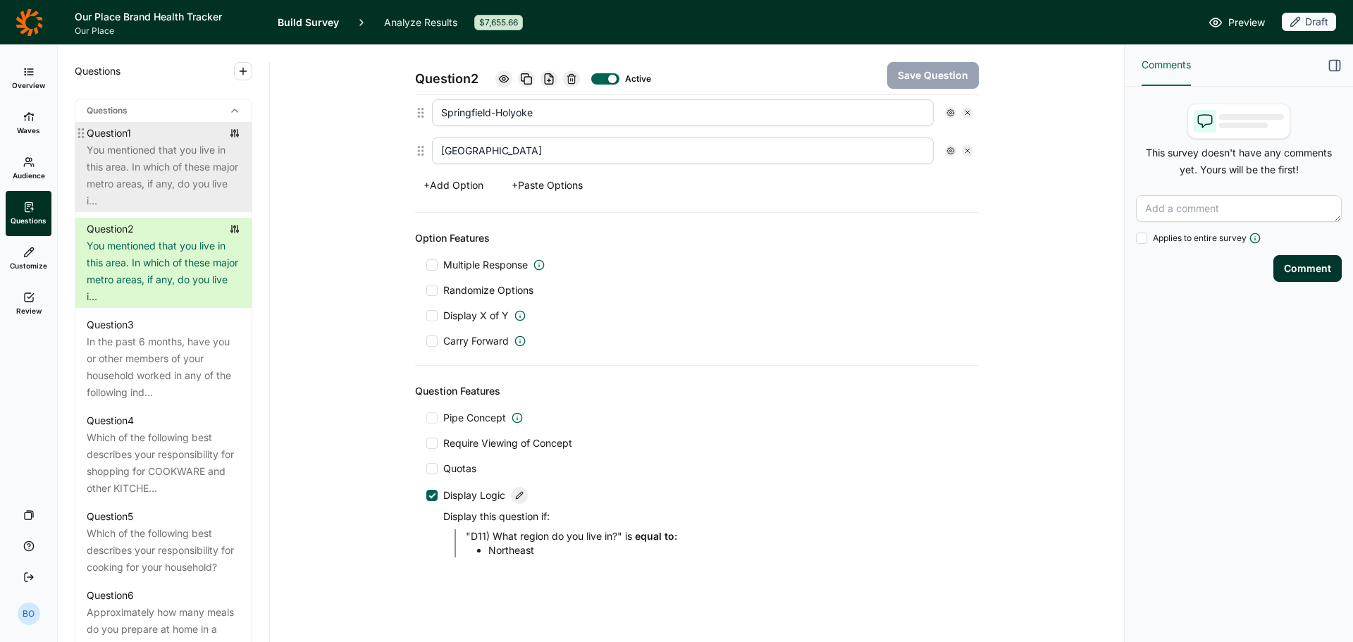
click at [136, 178] on div "You mentioned that you live in this area. In which of these major metro areas, …" at bounding box center [164, 176] width 154 height 68
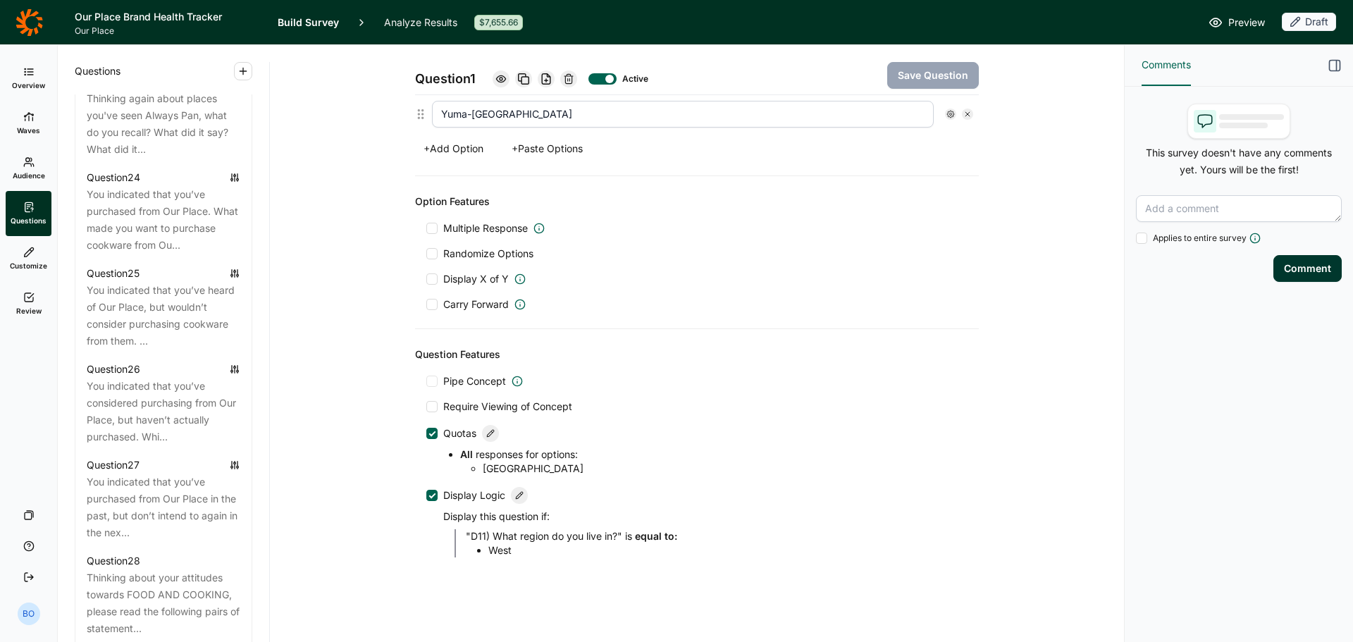
scroll to position [2574, 0]
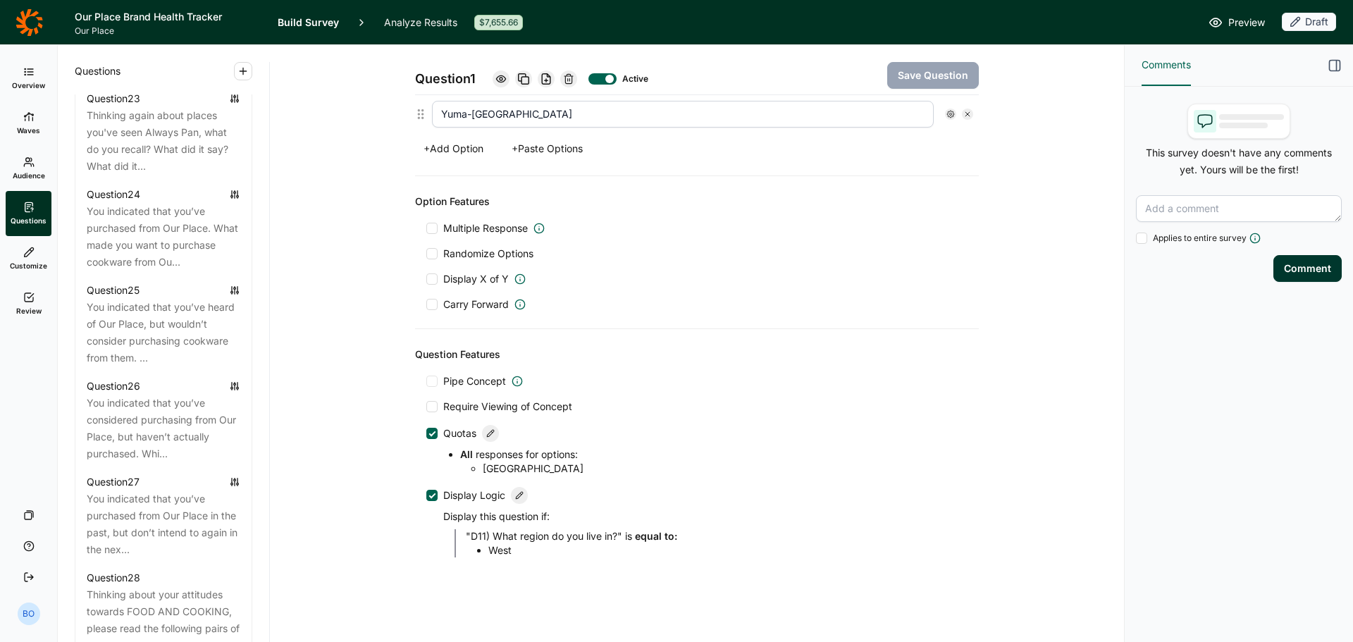
click at [36, 303] on link "Review" at bounding box center [29, 303] width 46 height 45
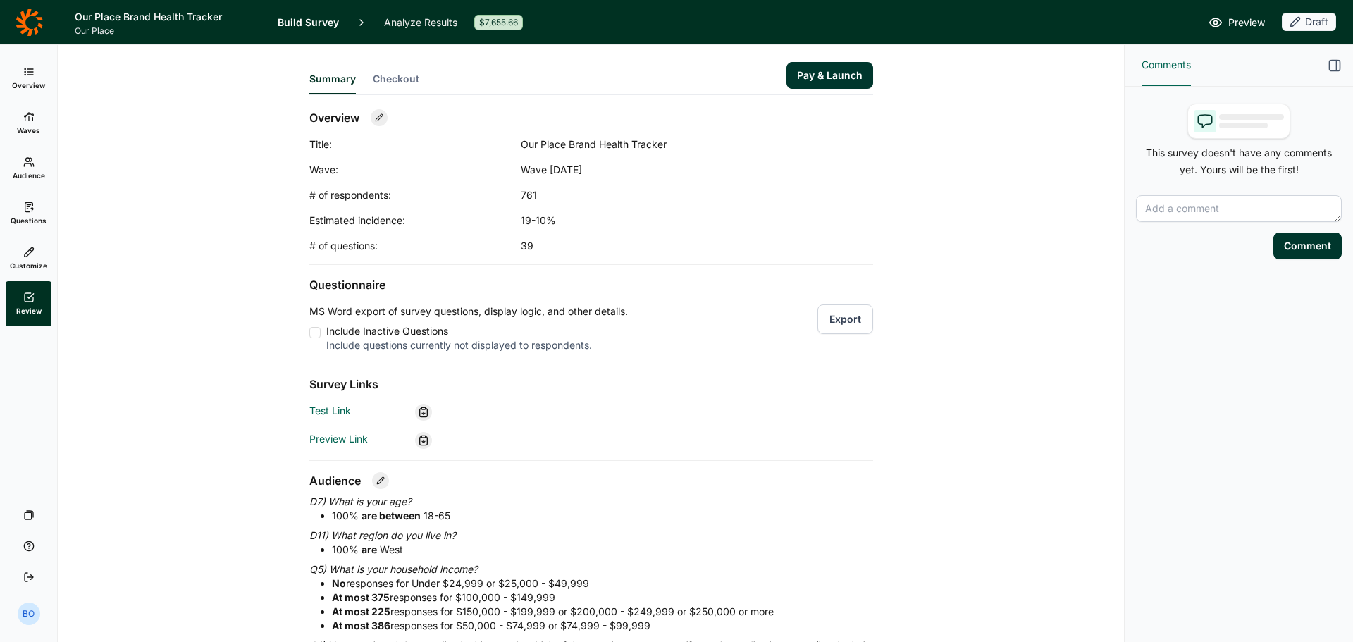
click at [833, 78] on button "Pay & Launch" at bounding box center [829, 75] width 87 height 27
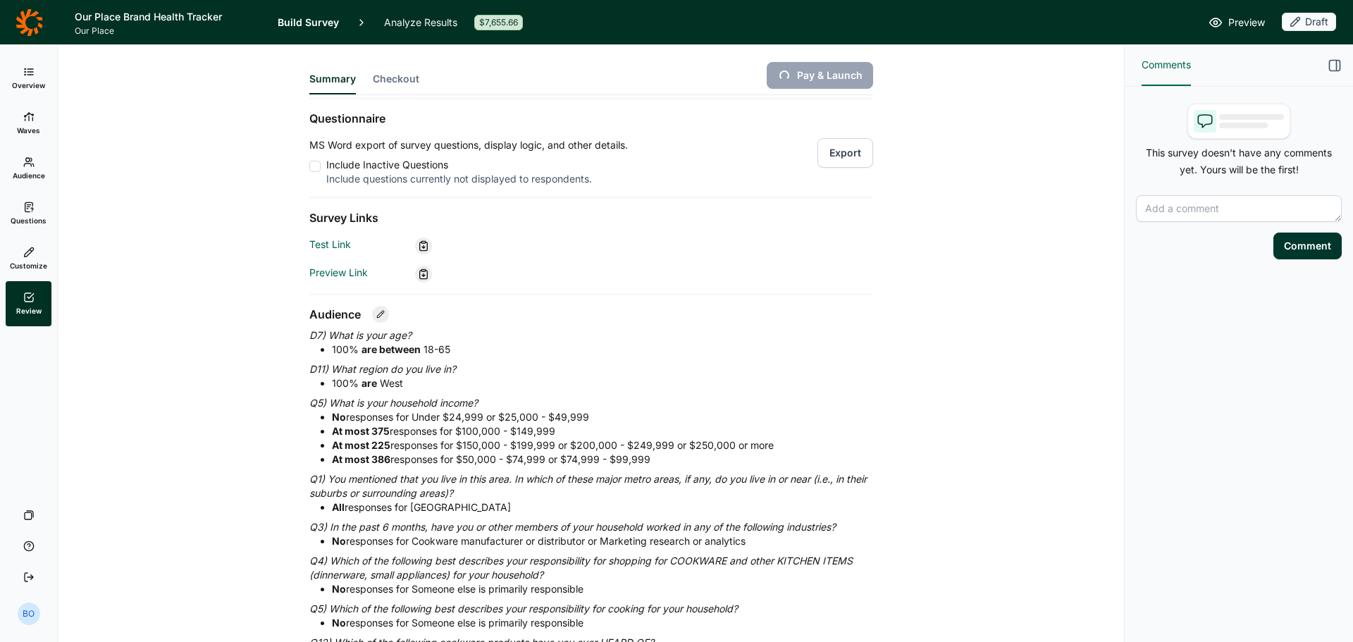
scroll to position [141, 0]
